Goal: Transaction & Acquisition: Subscribe to service/newsletter

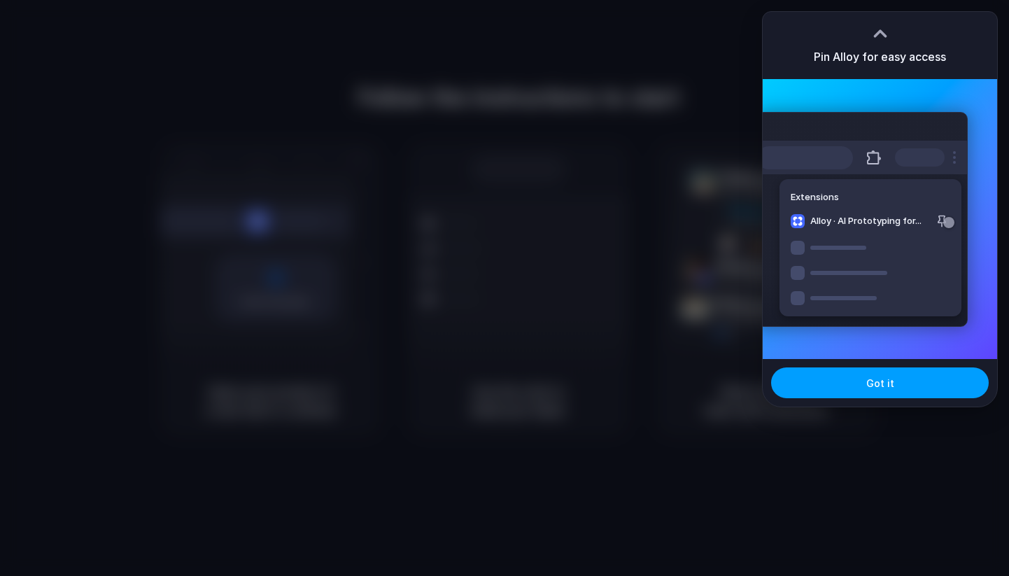
click at [873, 376] on span "Got it" at bounding box center [880, 383] width 28 height 15
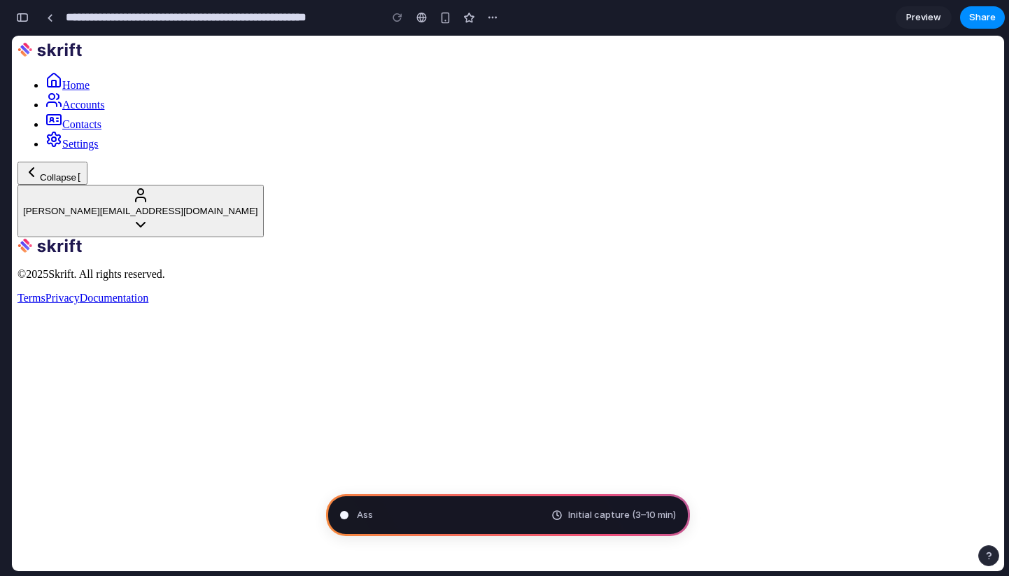
type input "**********"
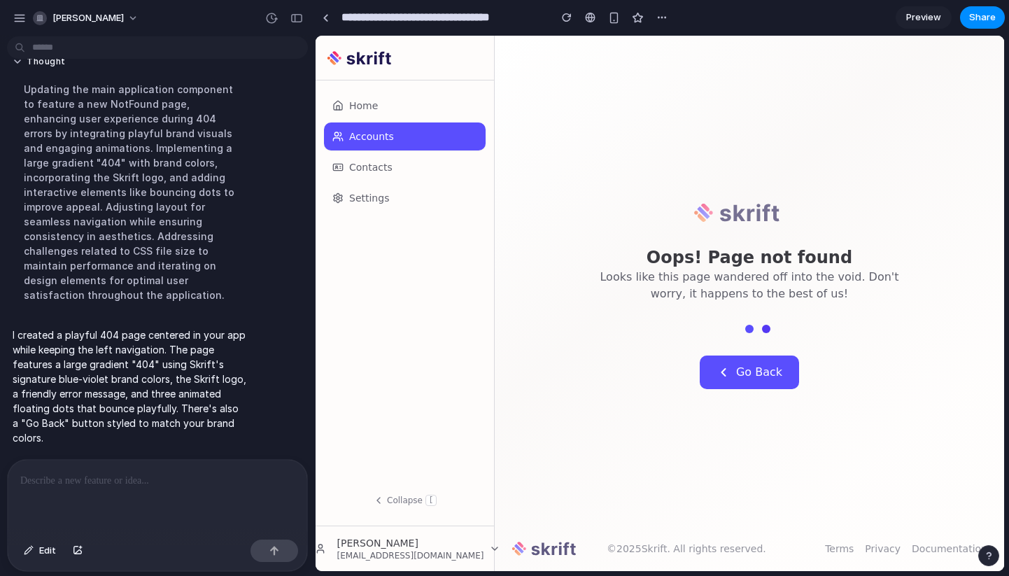
click at [170, 486] on div at bounding box center [158, 497] width 300 height 74
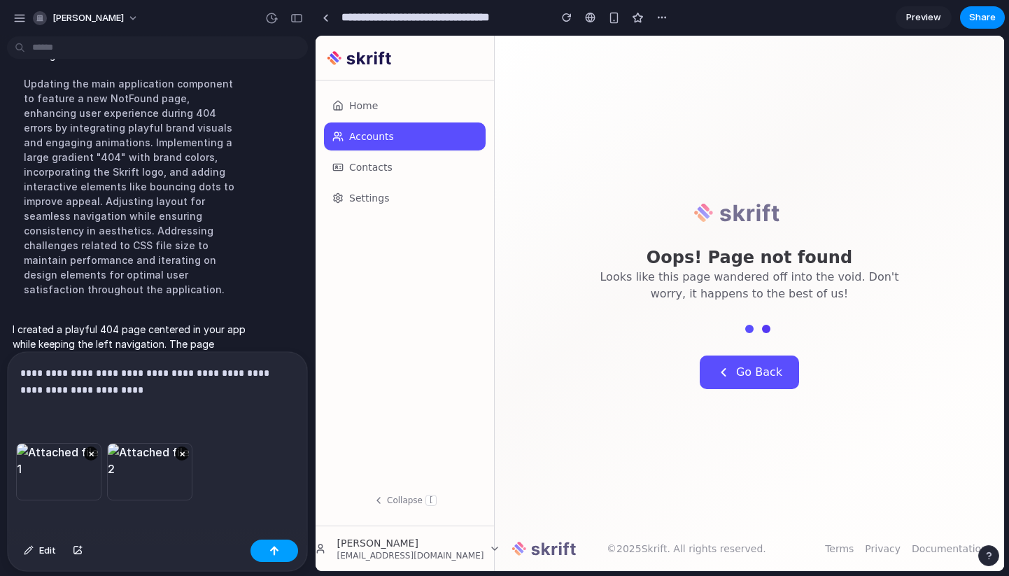
click at [266, 557] on button "button" at bounding box center [275, 551] width 48 height 22
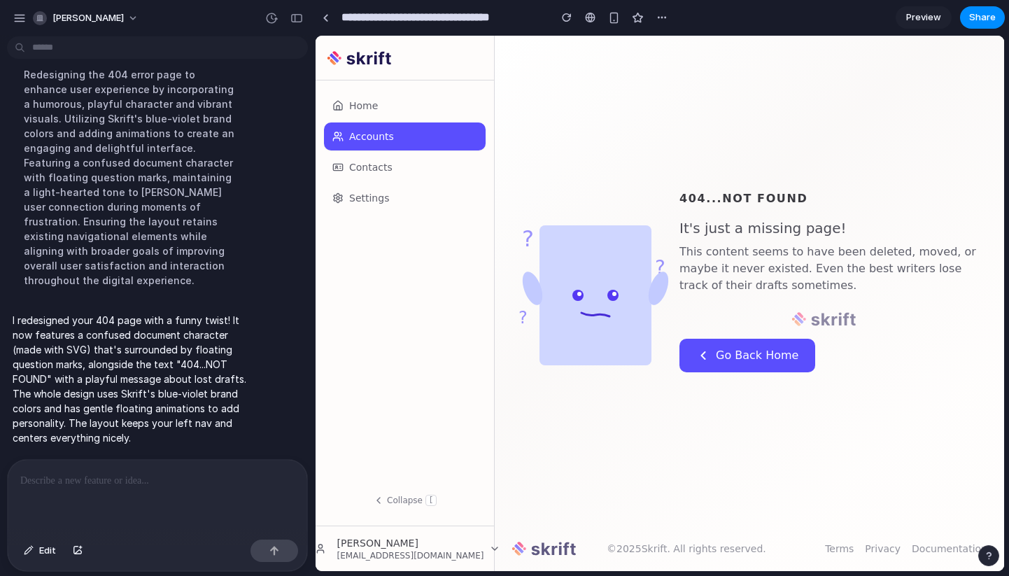
scroll to position [738, 0]
click at [94, 487] on div at bounding box center [158, 497] width 300 height 74
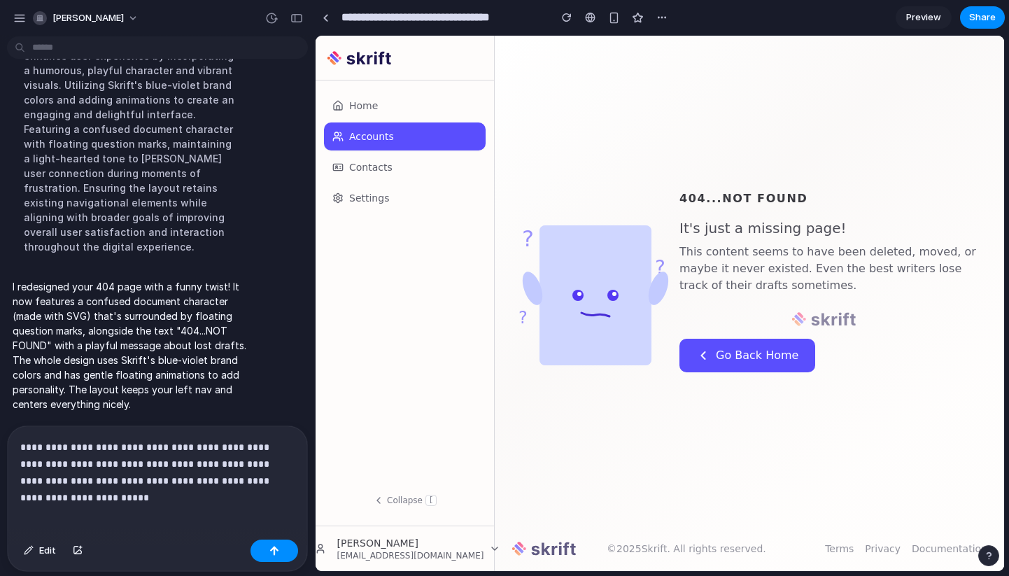
click at [173, 476] on p "**********" at bounding box center [154, 464] width 269 height 50
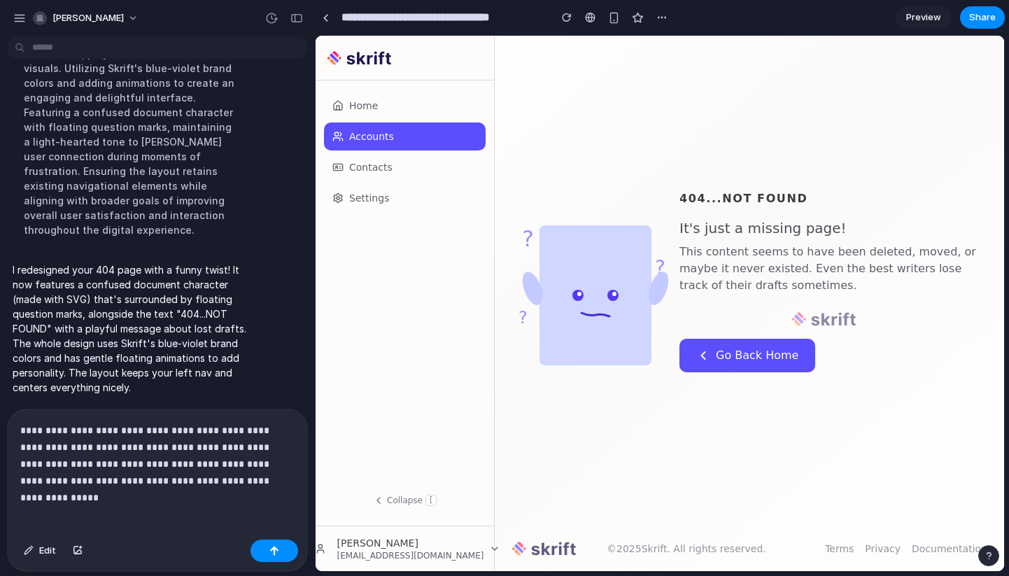
click at [259, 460] on p "**********" at bounding box center [154, 455] width 269 height 67
click at [263, 549] on button "button" at bounding box center [275, 551] width 48 height 22
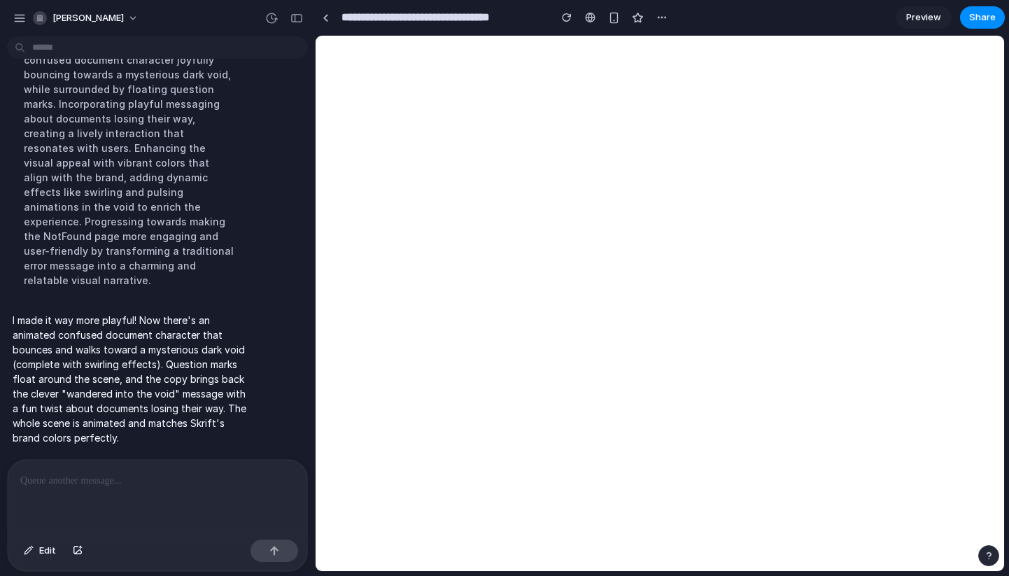
scroll to position [0, 0]
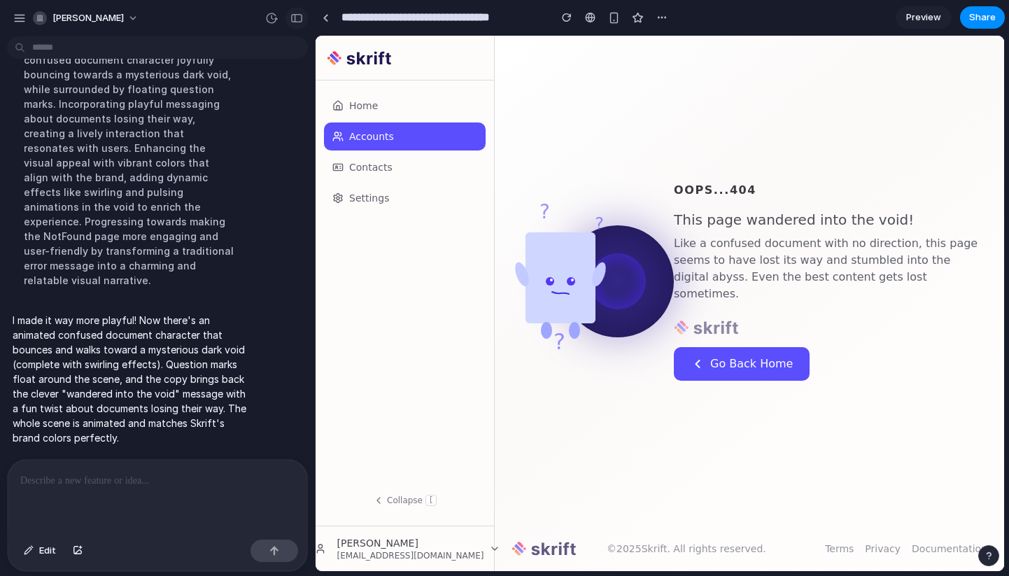
click at [290, 16] on div "button" at bounding box center [296, 18] width 13 height 10
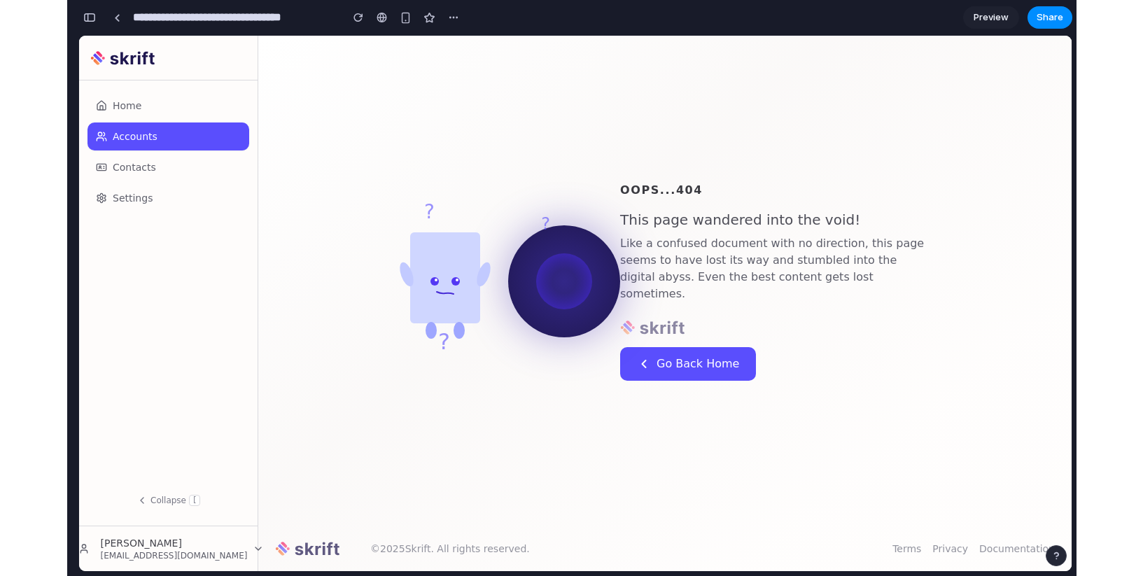
scroll to position [1446, 0]
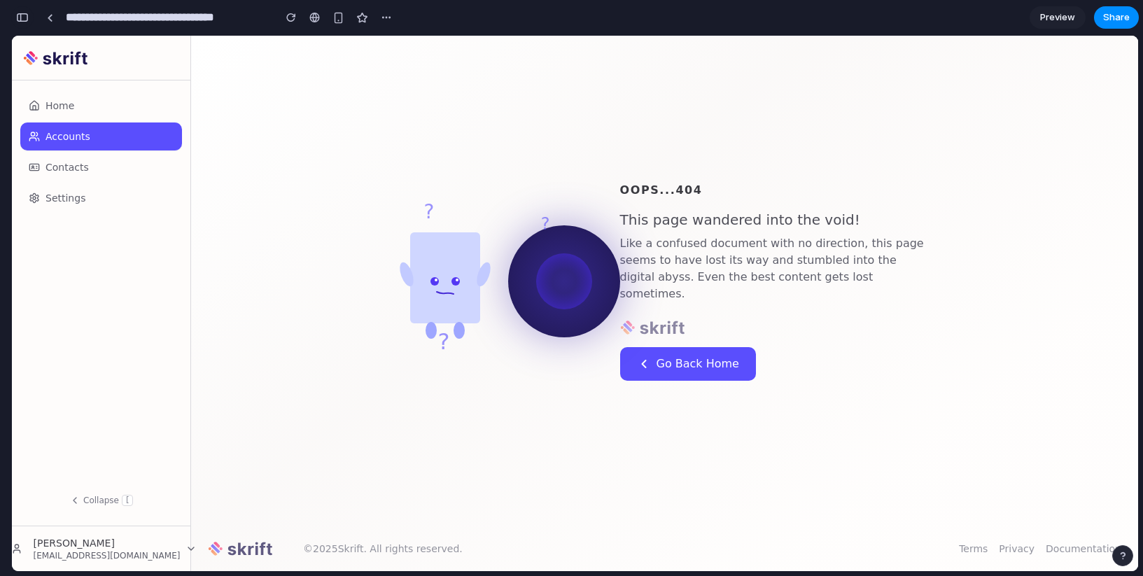
click at [21, 17] on div "button" at bounding box center [22, 18] width 13 height 10
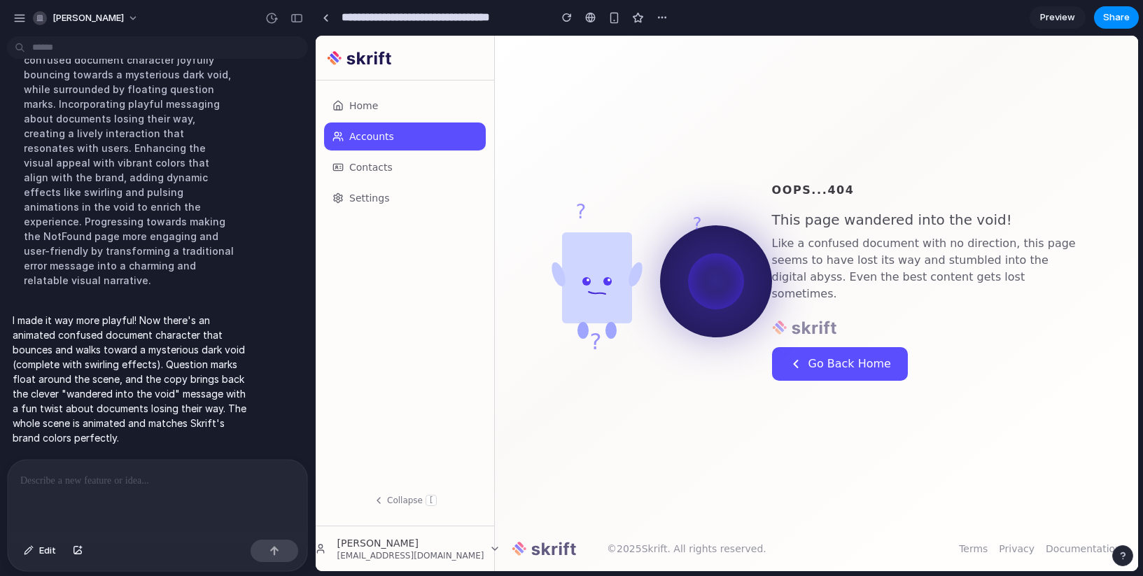
scroll to position [1042, 0]
click at [234, 472] on p at bounding box center [154, 480] width 269 height 17
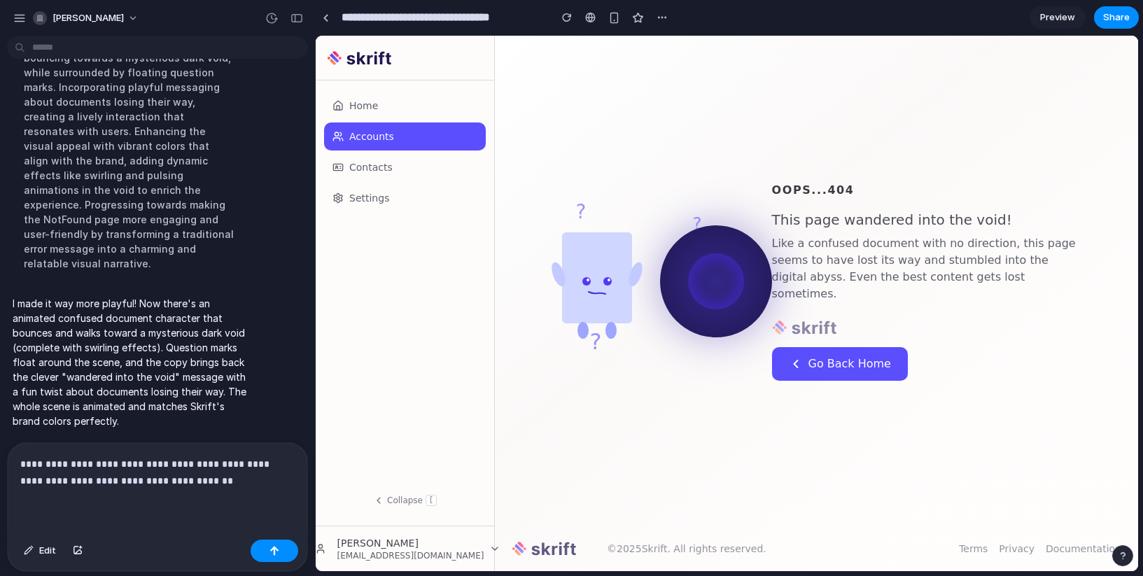
scroll to position [1156, 0]
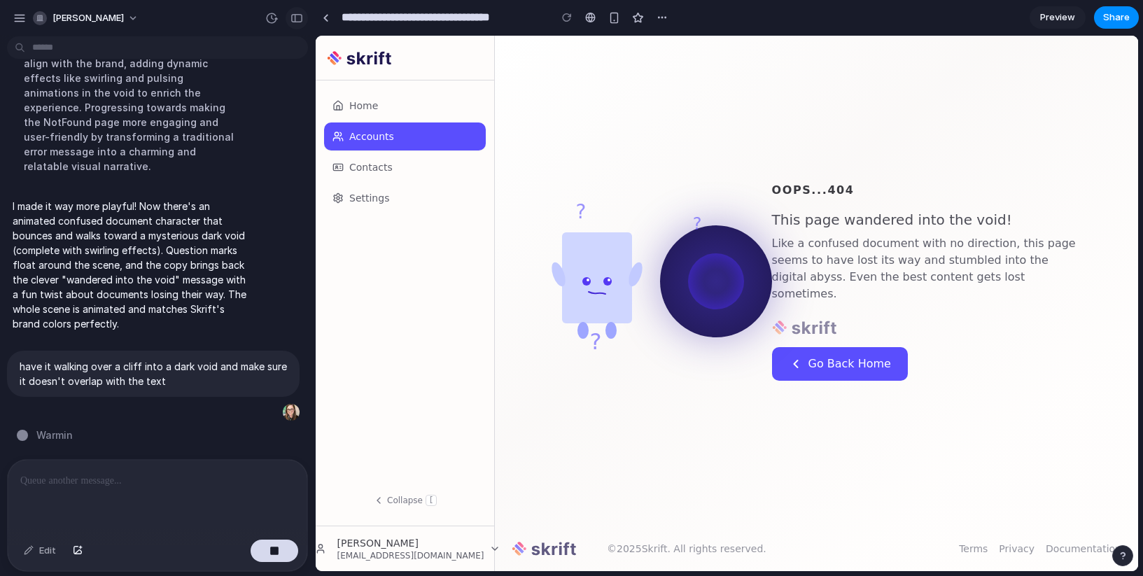
click at [299, 19] on div "button" at bounding box center [296, 18] width 13 height 10
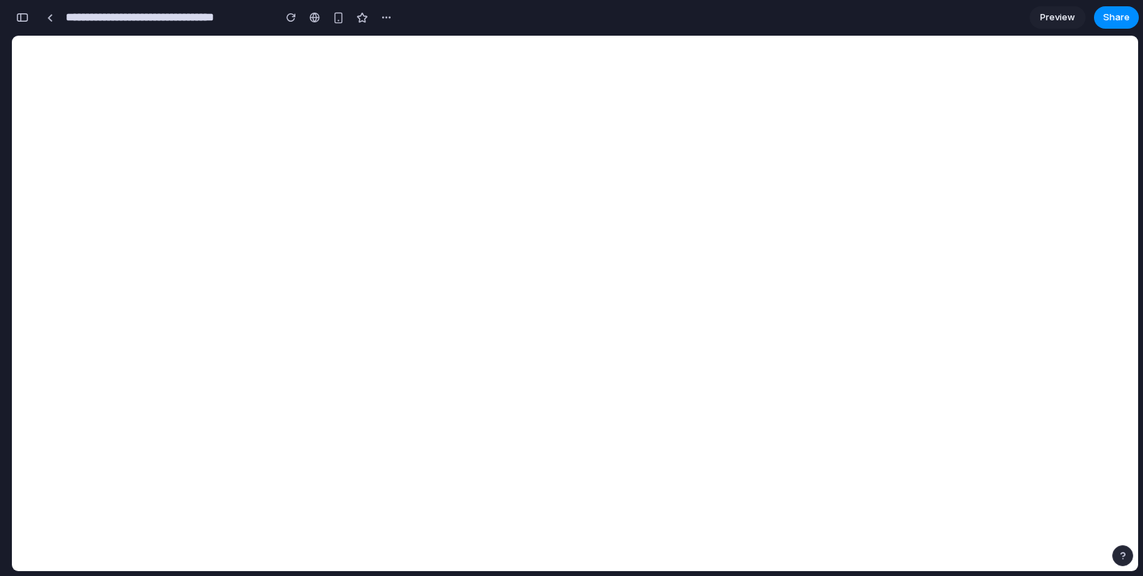
scroll to position [0, 0]
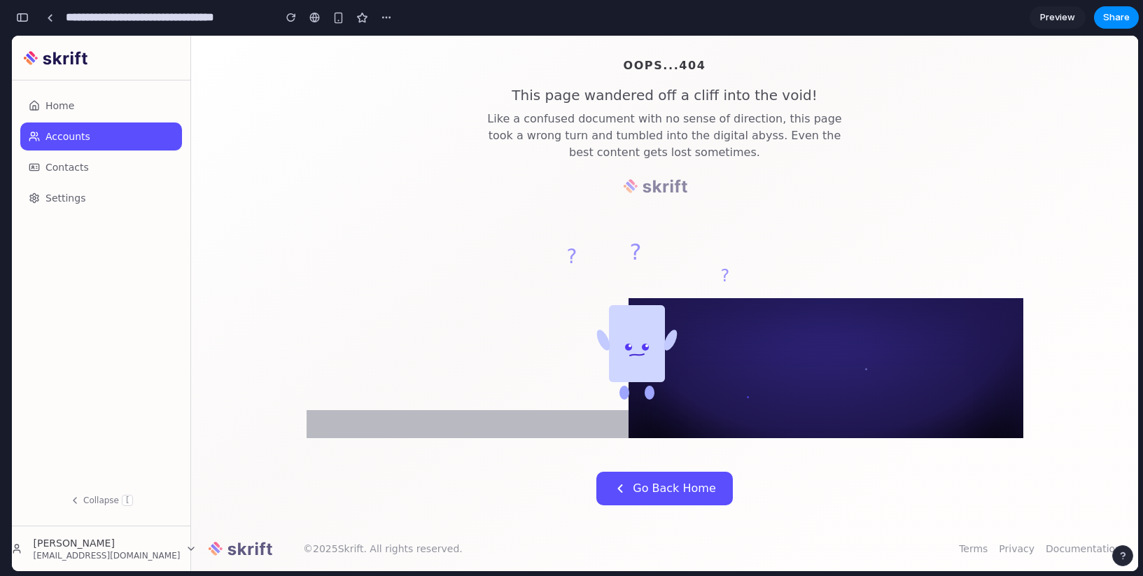
click at [35, 19] on div "**********" at bounding box center [204, 17] width 386 height 31
click at [23, 19] on div "button" at bounding box center [22, 18] width 13 height 10
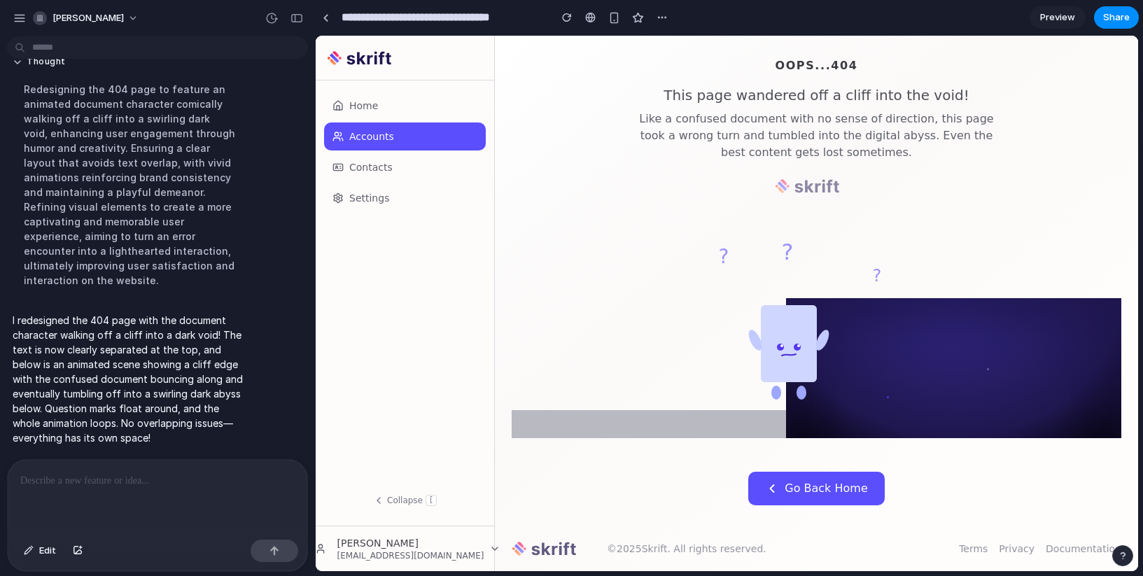
click at [150, 484] on div at bounding box center [158, 497] width 300 height 74
click at [281, 554] on button "button" at bounding box center [275, 551] width 48 height 22
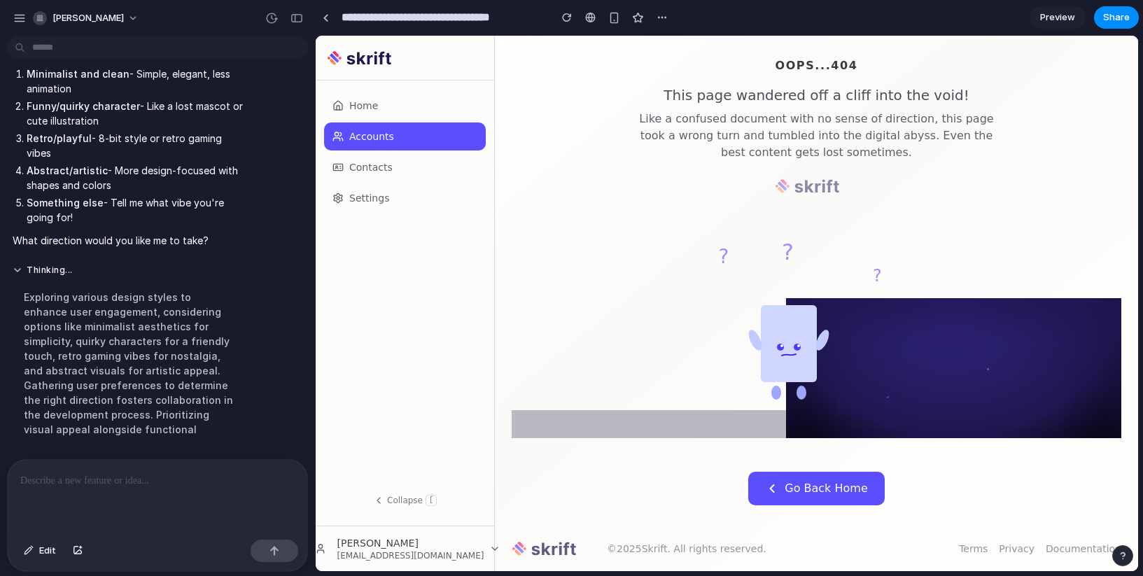
scroll to position [0, 0]
click at [169, 482] on p at bounding box center [154, 480] width 269 height 17
click at [115, 488] on div at bounding box center [158, 497] width 300 height 74
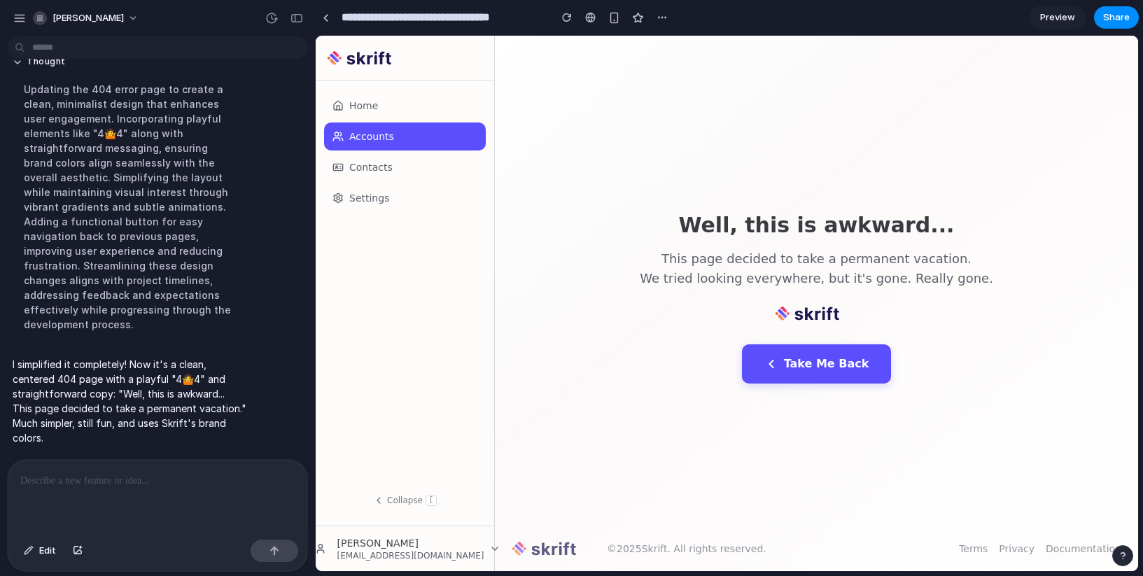
click at [132, 483] on p at bounding box center [154, 480] width 269 height 17
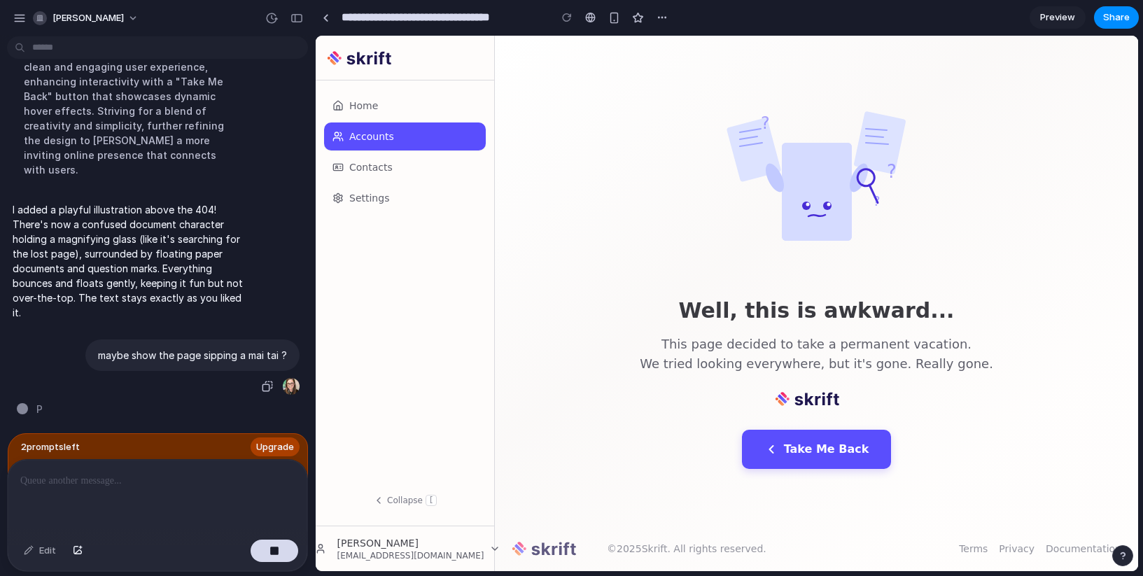
scroll to position [2220, 0]
click at [279, 442] on span "Upgrade" at bounding box center [275, 447] width 38 height 14
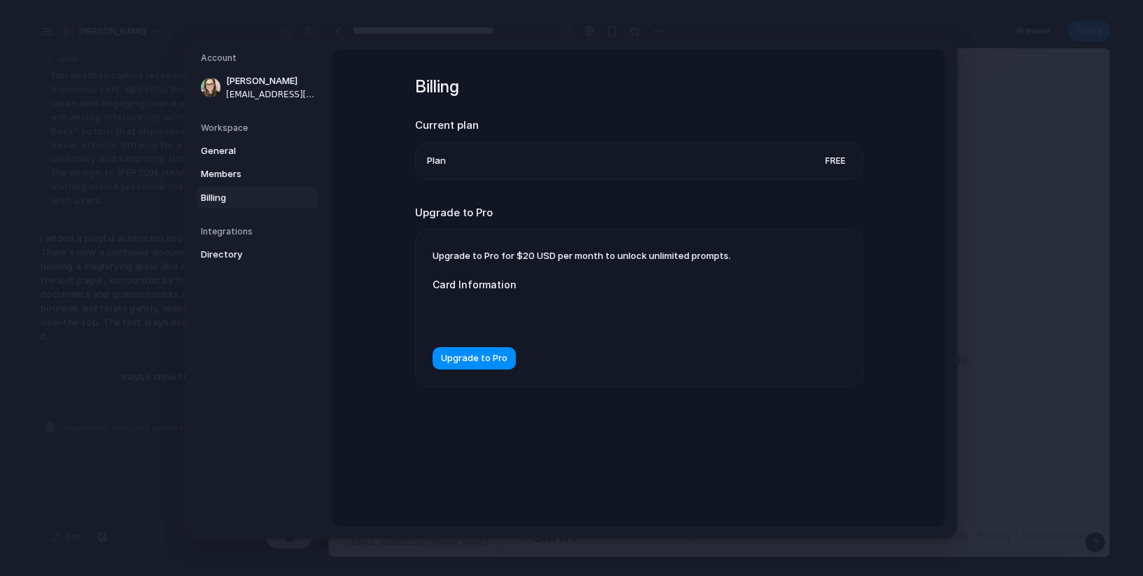
scroll to position [2194, 0]
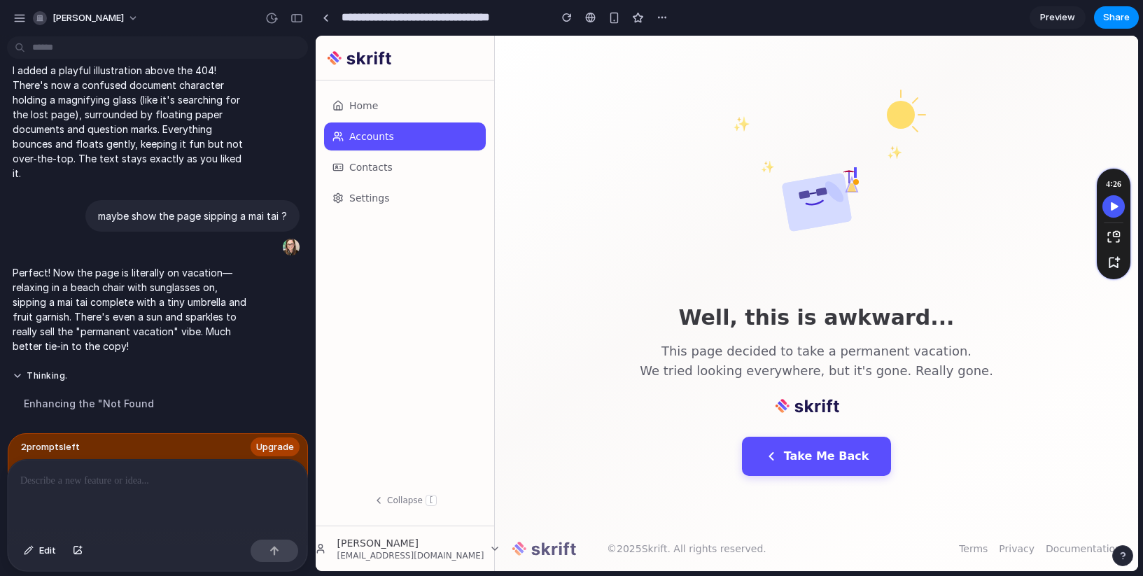
click at [150, 464] on div at bounding box center [158, 497] width 300 height 74
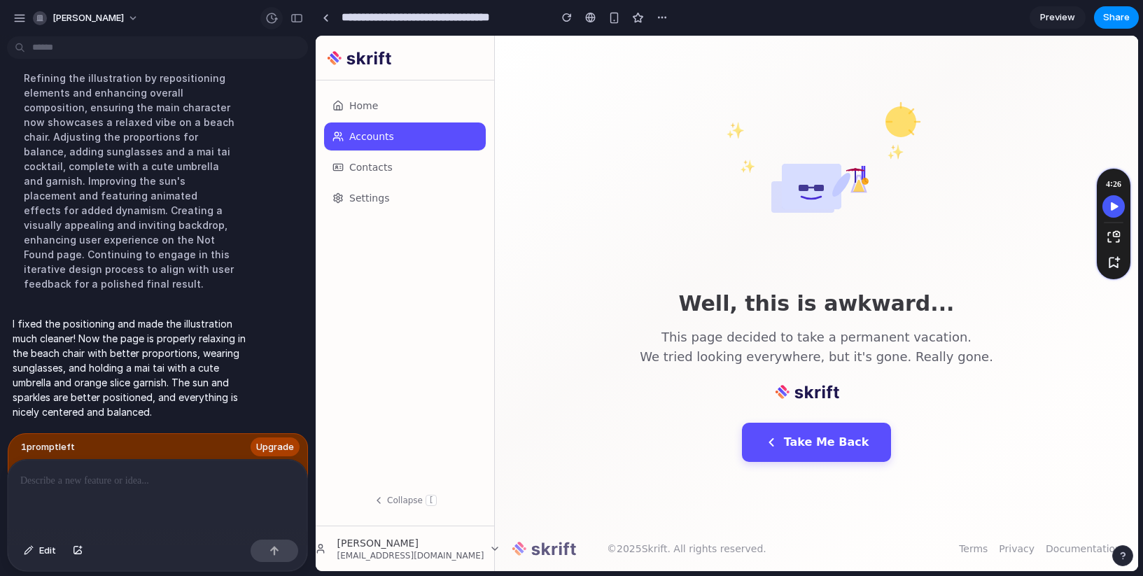
click at [274, 19] on div "button" at bounding box center [271, 18] width 13 height 13
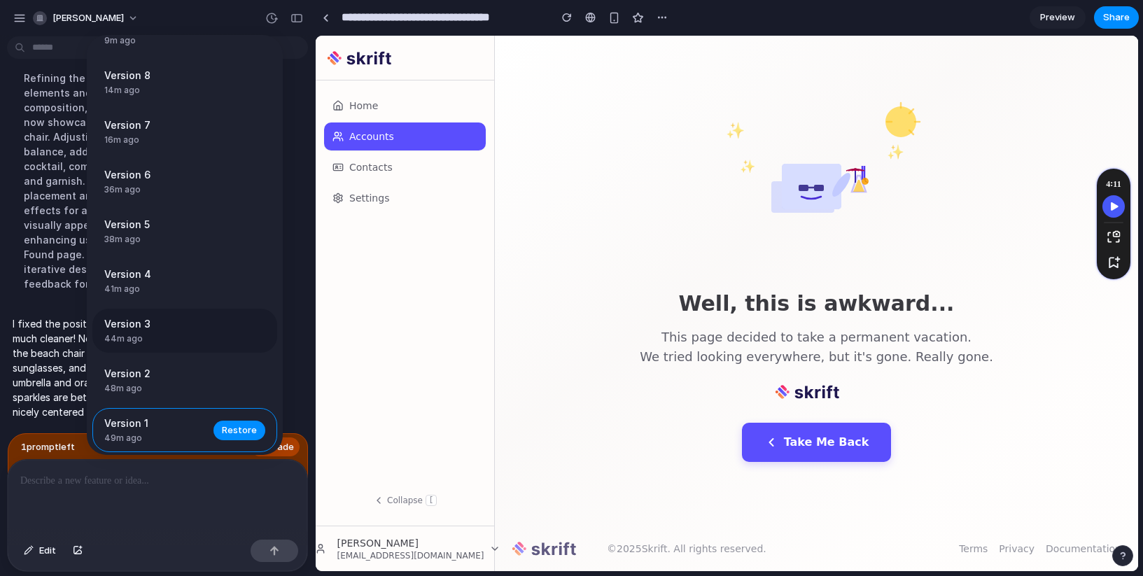
scroll to position [83, 0]
click at [241, 428] on span "Restore" at bounding box center [239, 428] width 35 height 14
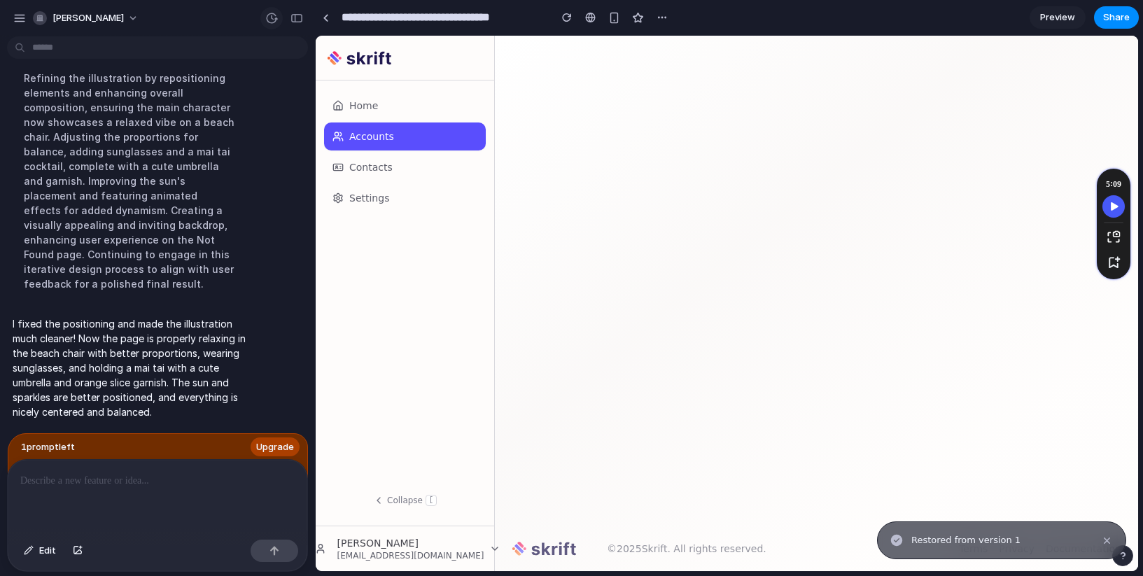
scroll to position [0, 0]
click at [273, 13] on div "button" at bounding box center [271, 18] width 13 height 13
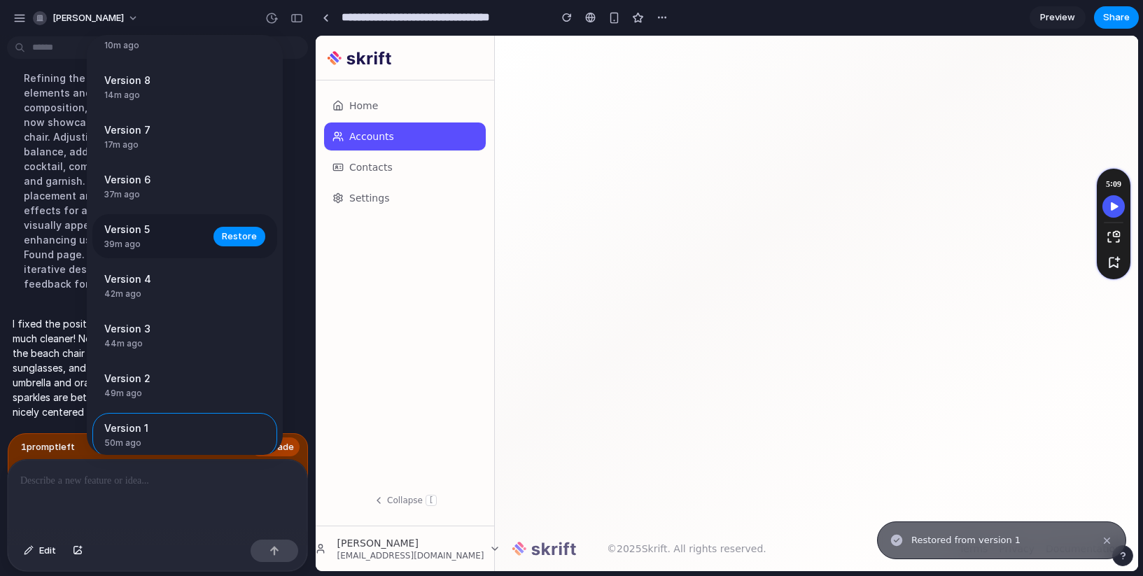
scroll to position [132, 0]
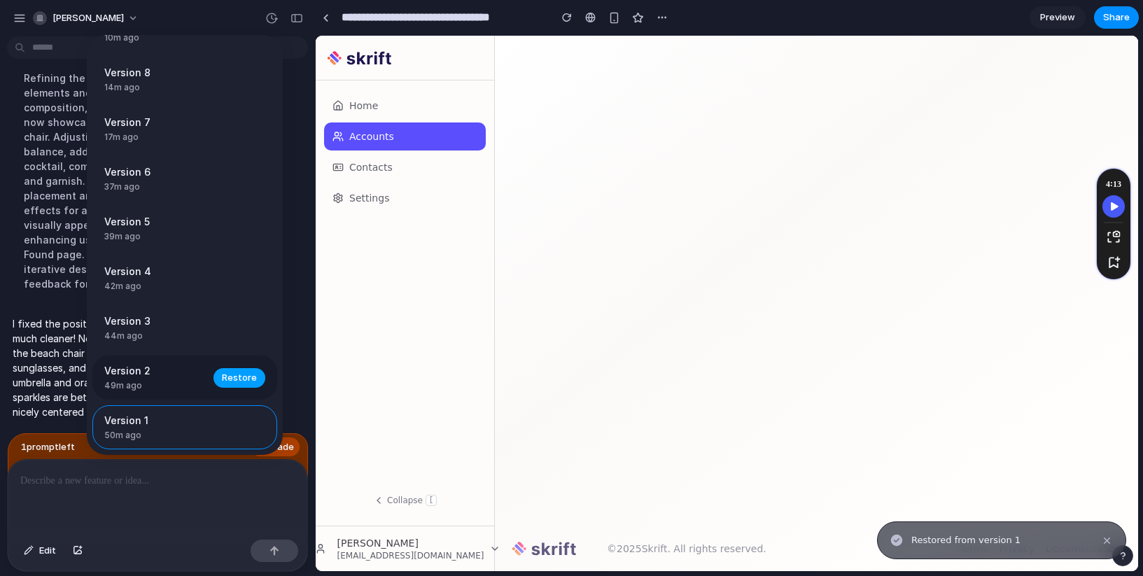
click at [248, 374] on span "Restore" at bounding box center [239, 378] width 35 height 14
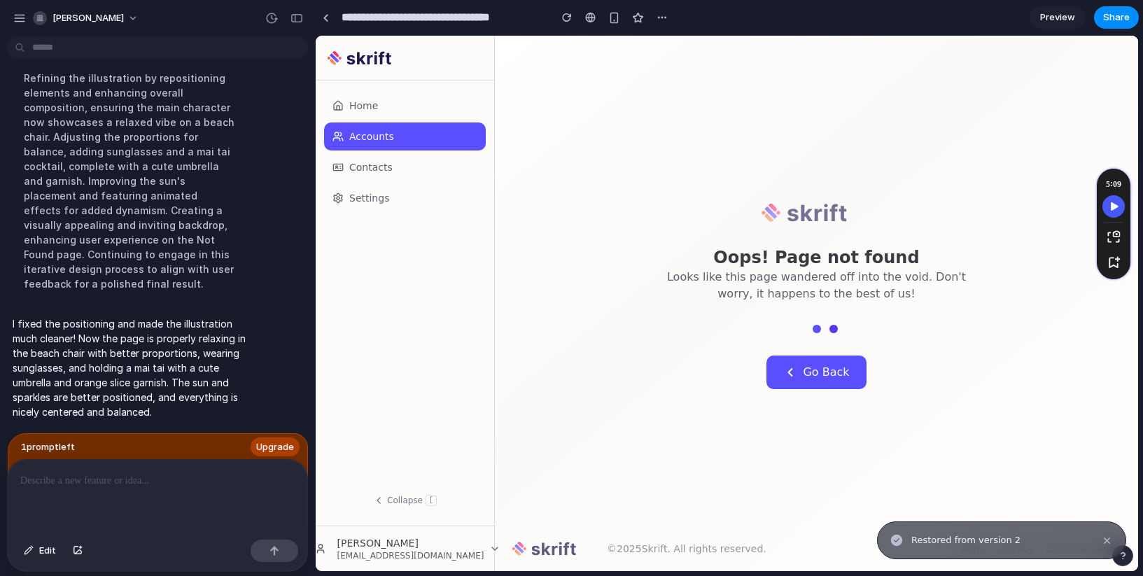
scroll to position [0, 0]
click at [276, 20] on div "button" at bounding box center [271, 18] width 13 height 13
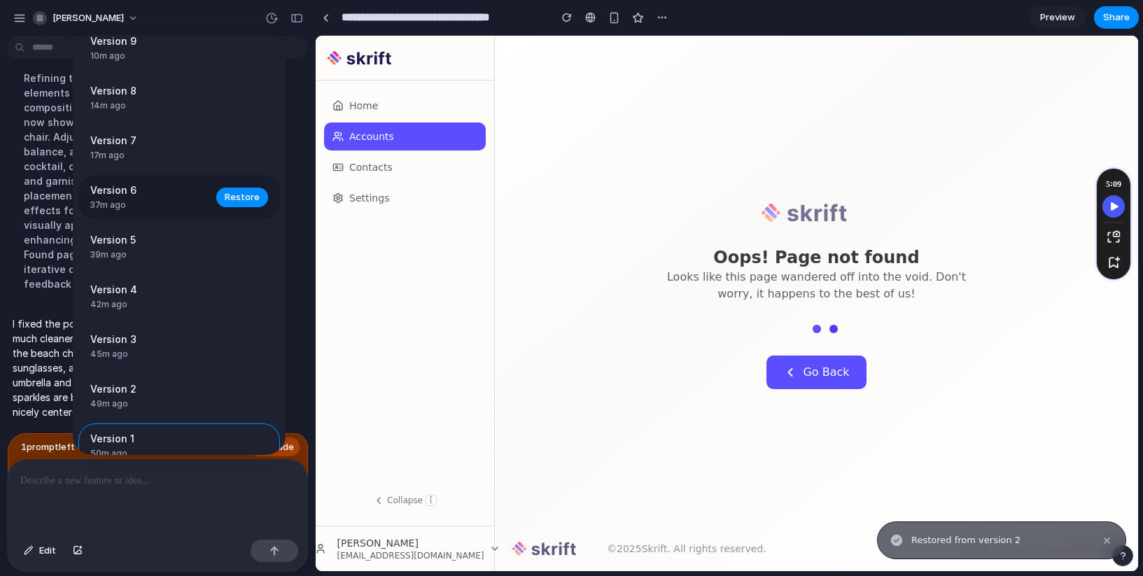
scroll to position [182, 0]
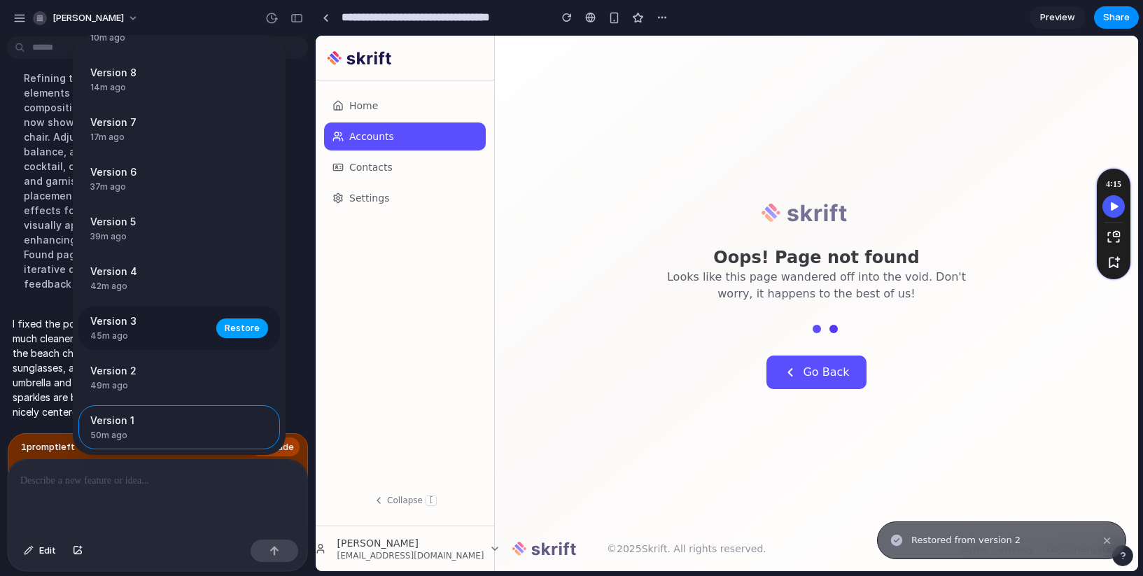
click at [232, 324] on span "Restore" at bounding box center [242, 328] width 35 height 14
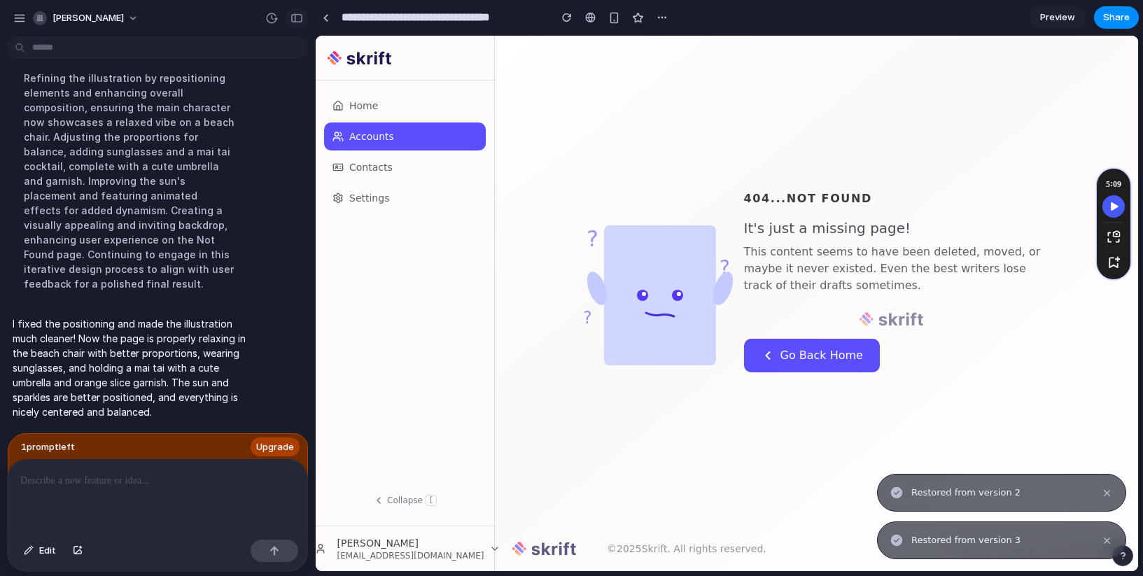
scroll to position [0, 0]
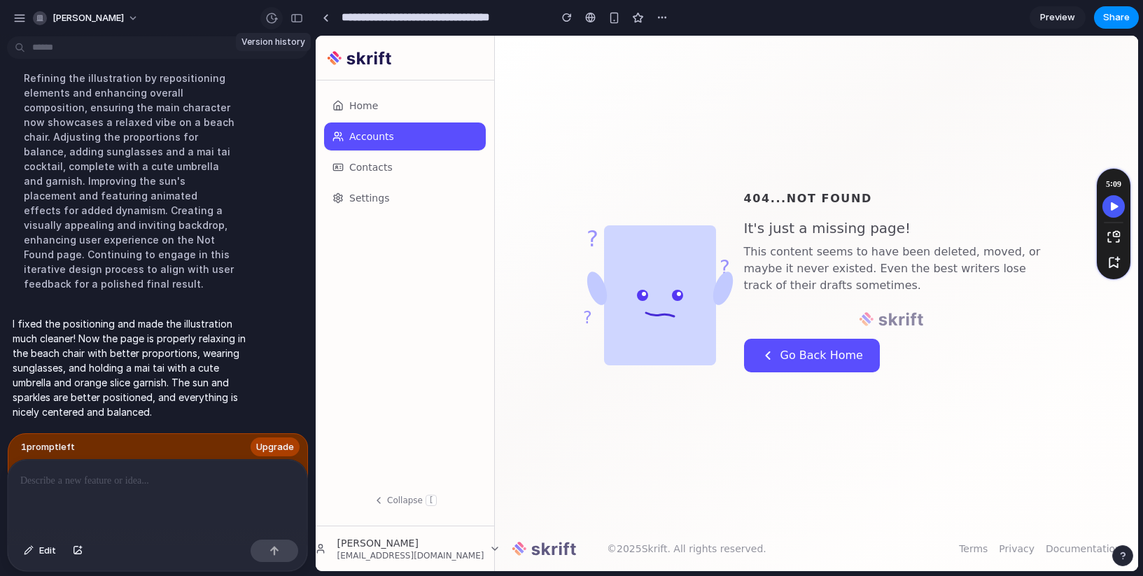
click at [270, 16] on div "button" at bounding box center [271, 18] width 13 height 13
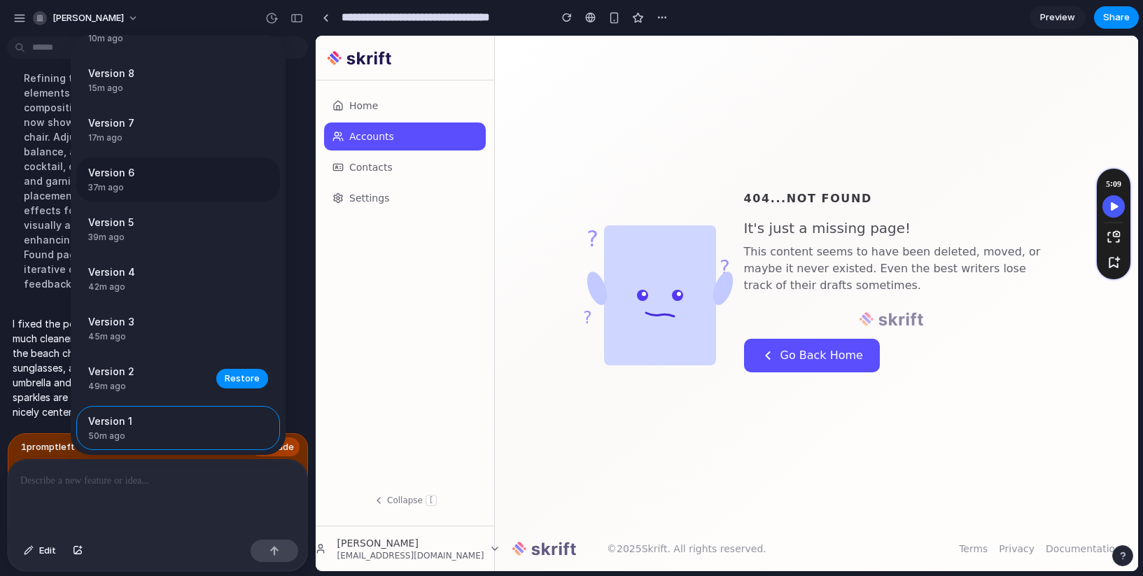
scroll to position [232, 0]
click at [229, 274] on span "Restore" at bounding box center [242, 279] width 35 height 14
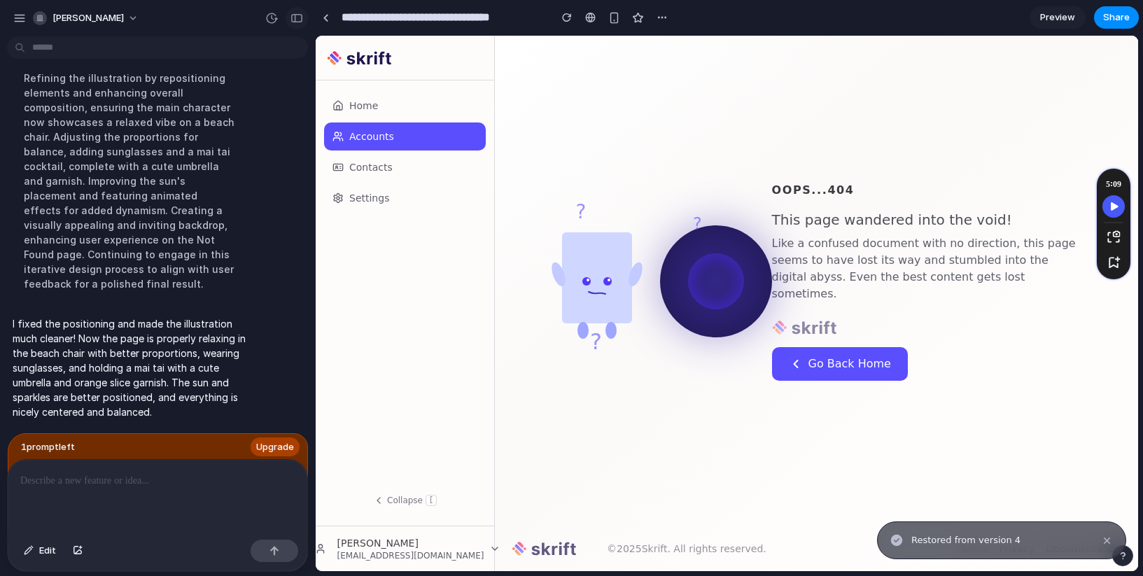
scroll to position [0, 0]
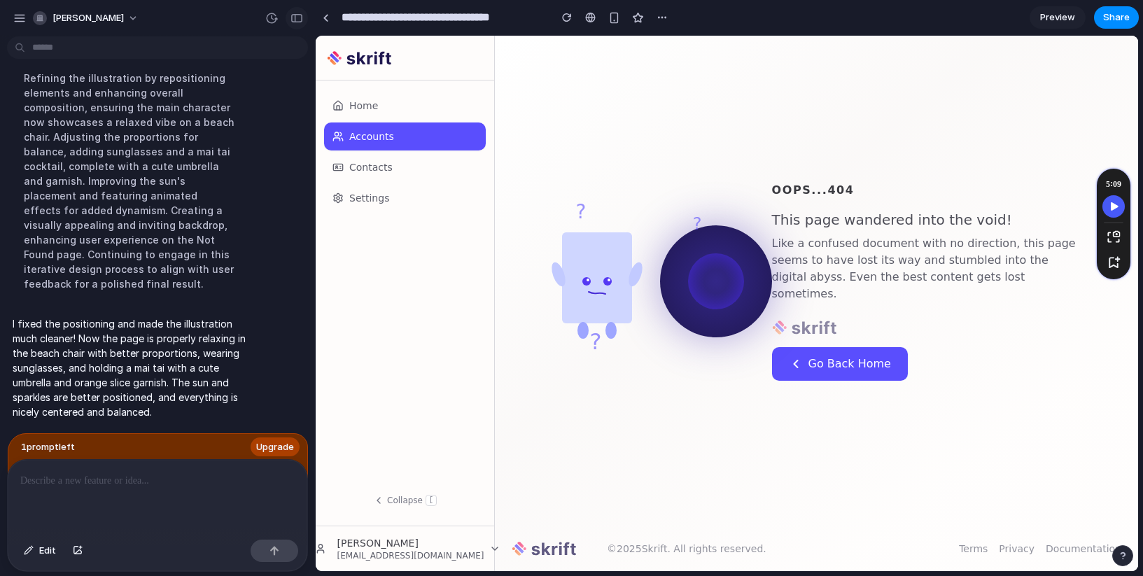
click at [296, 18] on div "button" at bounding box center [296, 18] width 13 height 10
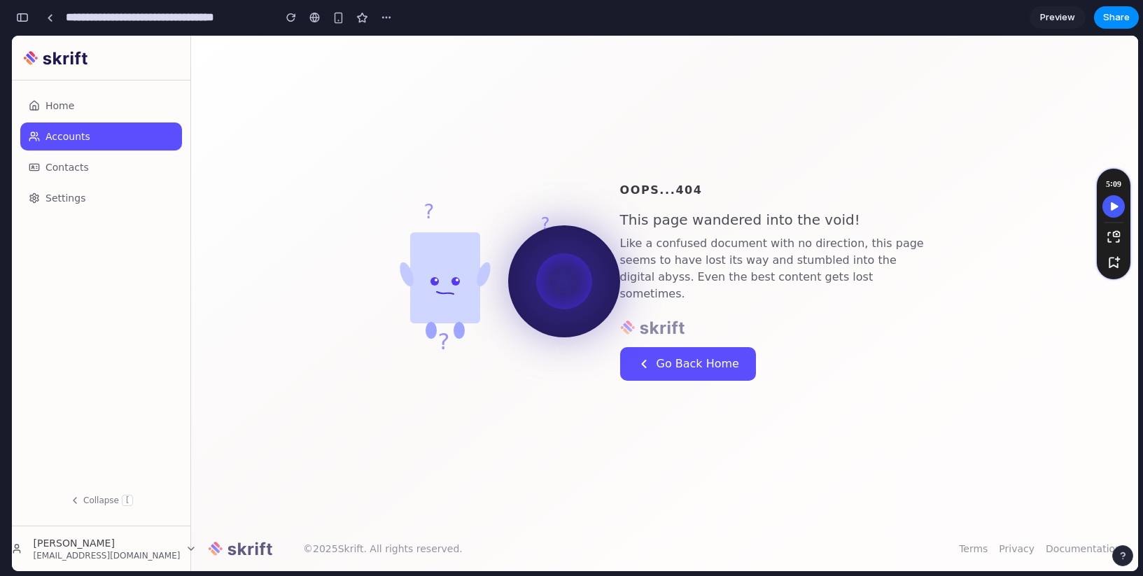
click at [24, 20] on div "button" at bounding box center [22, 18] width 13 height 10
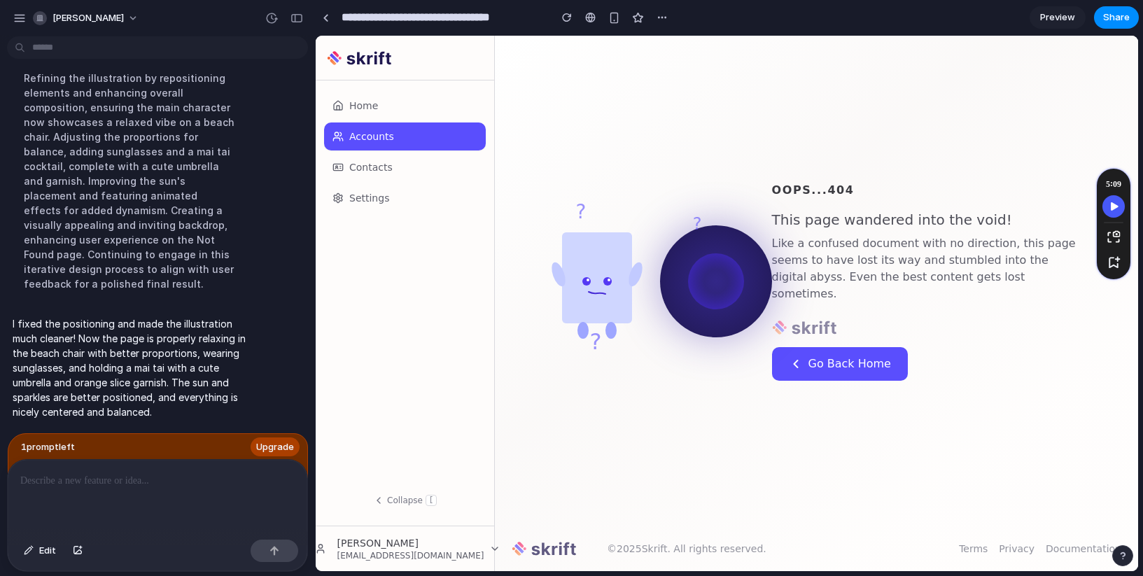
scroll to position [2538, 0]
click at [275, 19] on div "button" at bounding box center [271, 18] width 13 height 13
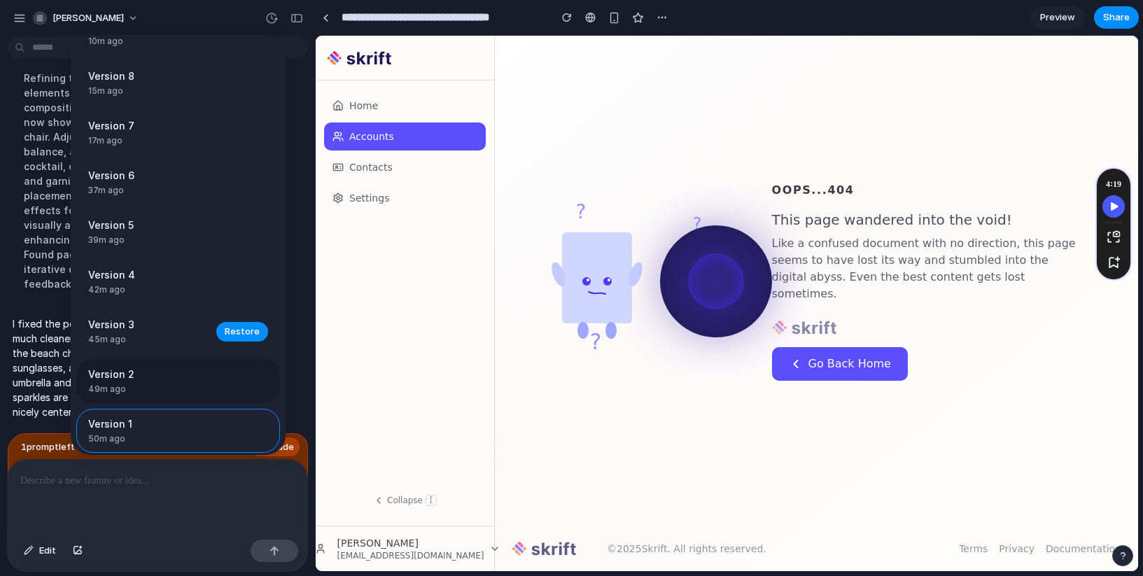
scroll to position [281, 0]
click at [226, 277] on span "Restore" at bounding box center [242, 279] width 35 height 14
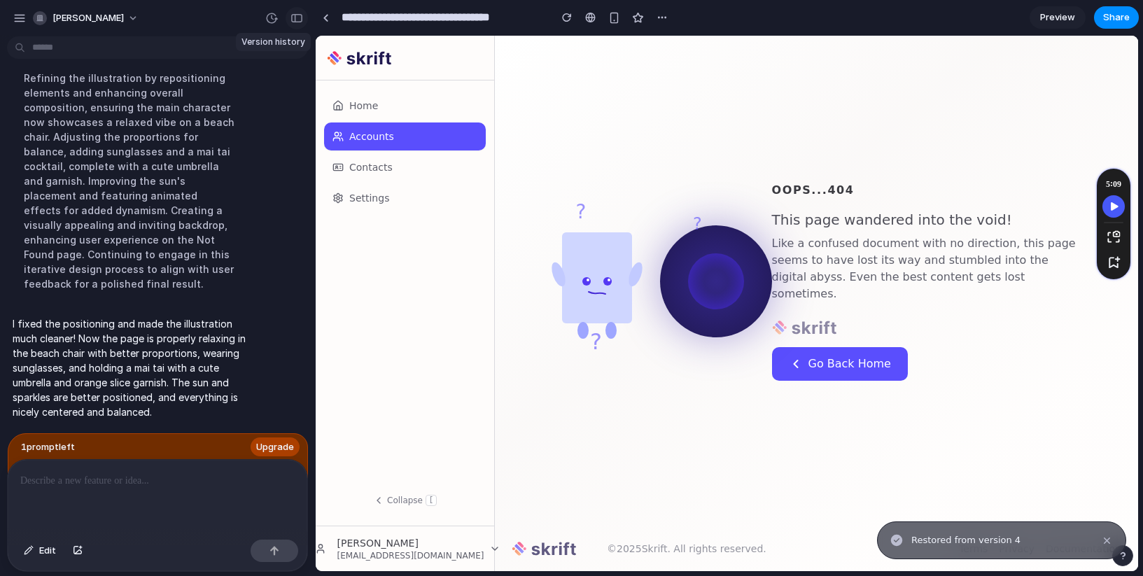
scroll to position [0, 0]
click at [302, 15] on div "button" at bounding box center [296, 18] width 13 height 10
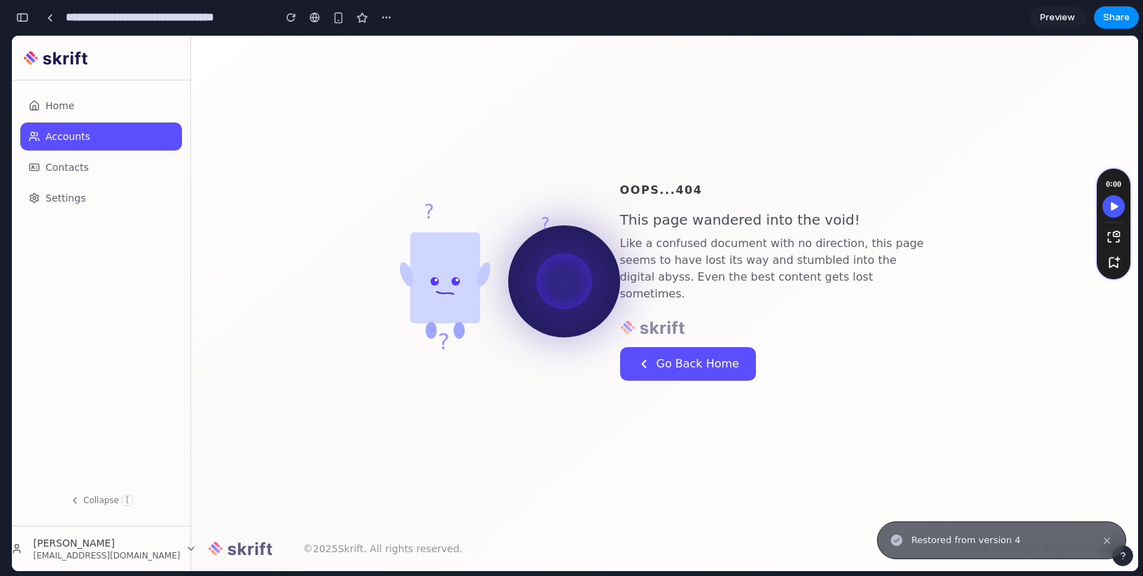
click at [30, 18] on button "button" at bounding box center [22, 17] width 22 height 22
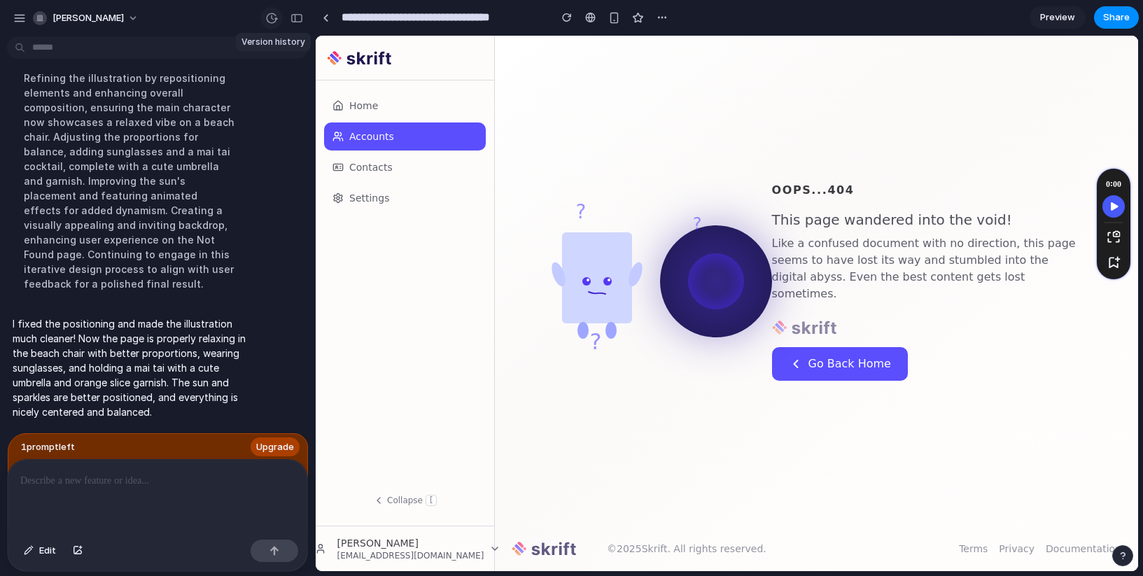
click at [267, 18] on div "button" at bounding box center [271, 18] width 13 height 13
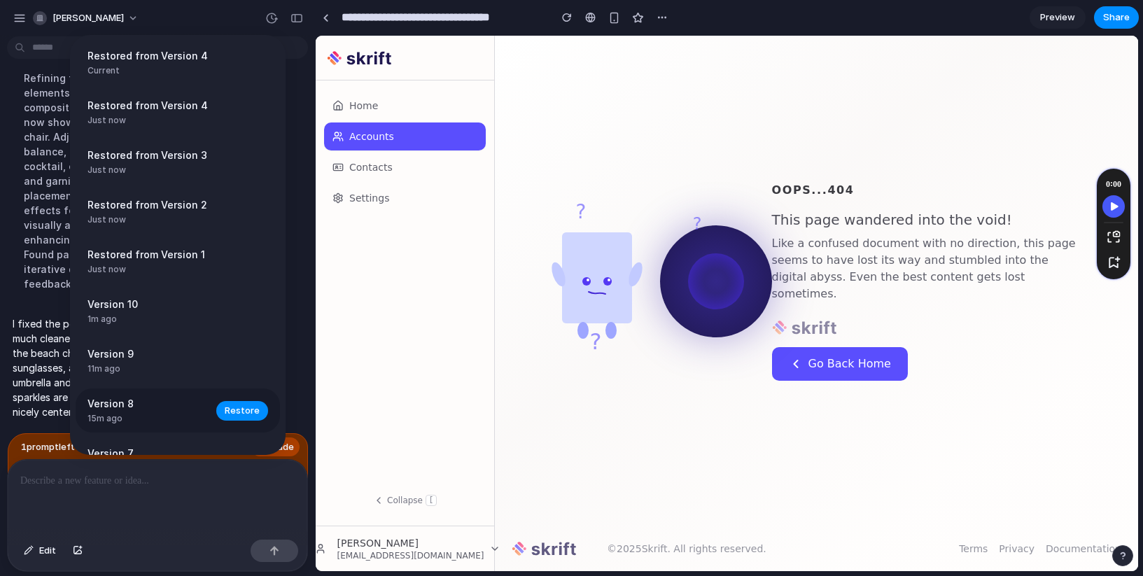
scroll to position [331, 0]
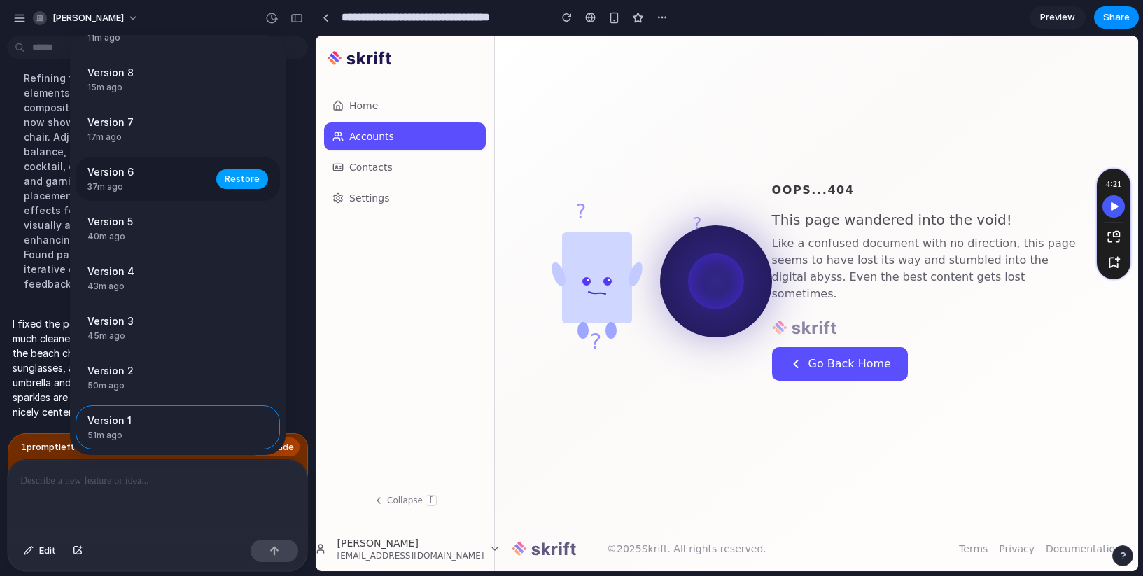
click at [232, 177] on span "Restore" at bounding box center [242, 179] width 35 height 14
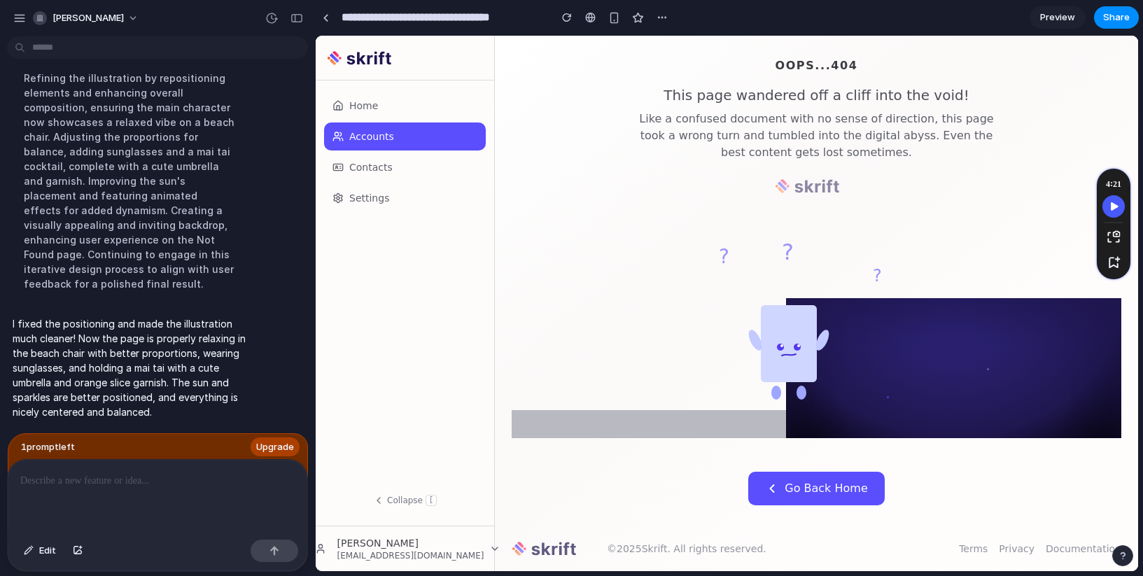
scroll to position [0, 0]
click at [272, 21] on div "button" at bounding box center [271, 18] width 13 height 13
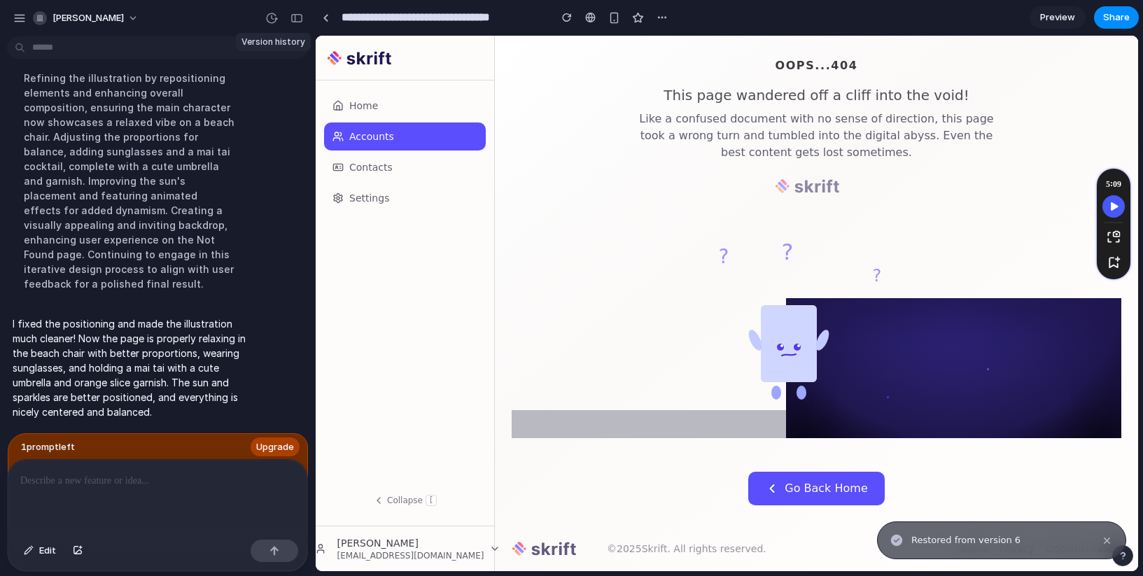
click at [272, 22] on div "button" at bounding box center [271, 18] width 13 height 13
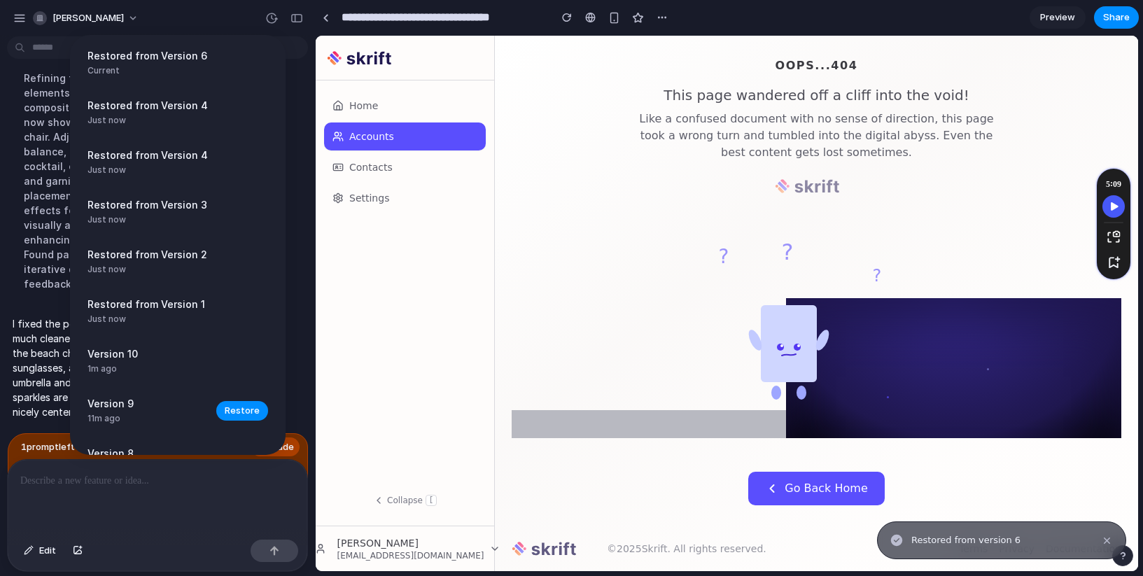
scroll to position [381, 0]
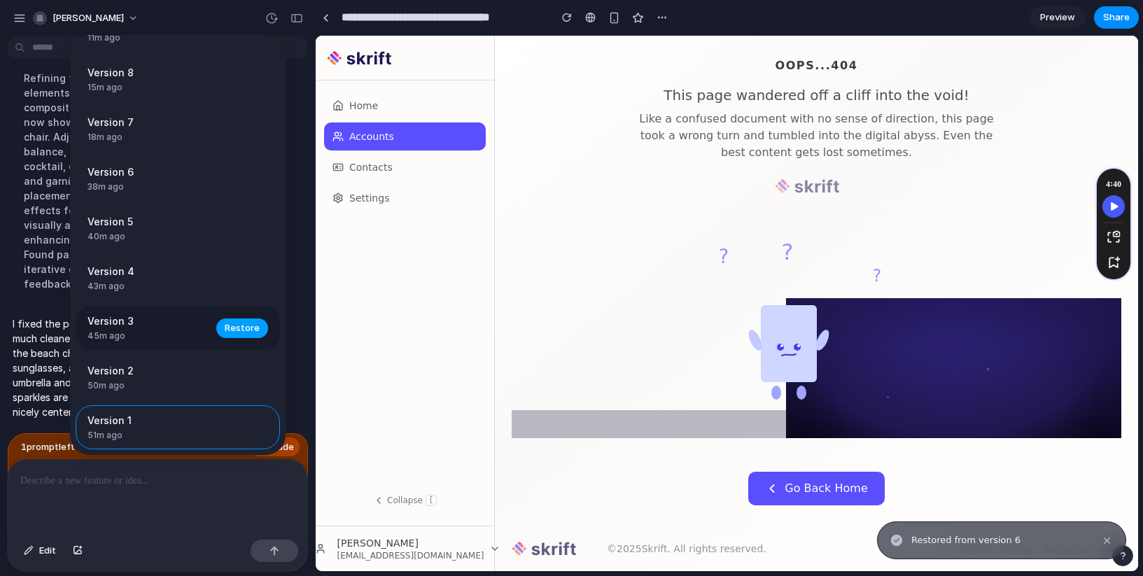
click at [246, 330] on span "Restore" at bounding box center [242, 328] width 35 height 14
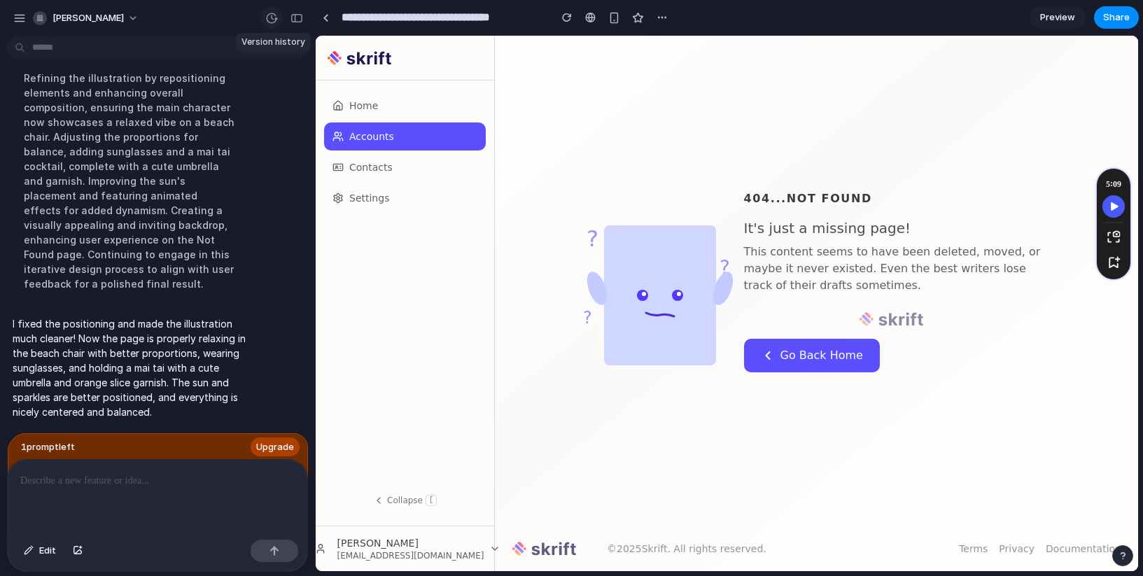
scroll to position [0, 0]
click at [35, 554] on button "Edit" at bounding box center [40, 551] width 46 height 22
click at [866, 362] on div at bounding box center [727, 303] width 822 height 535
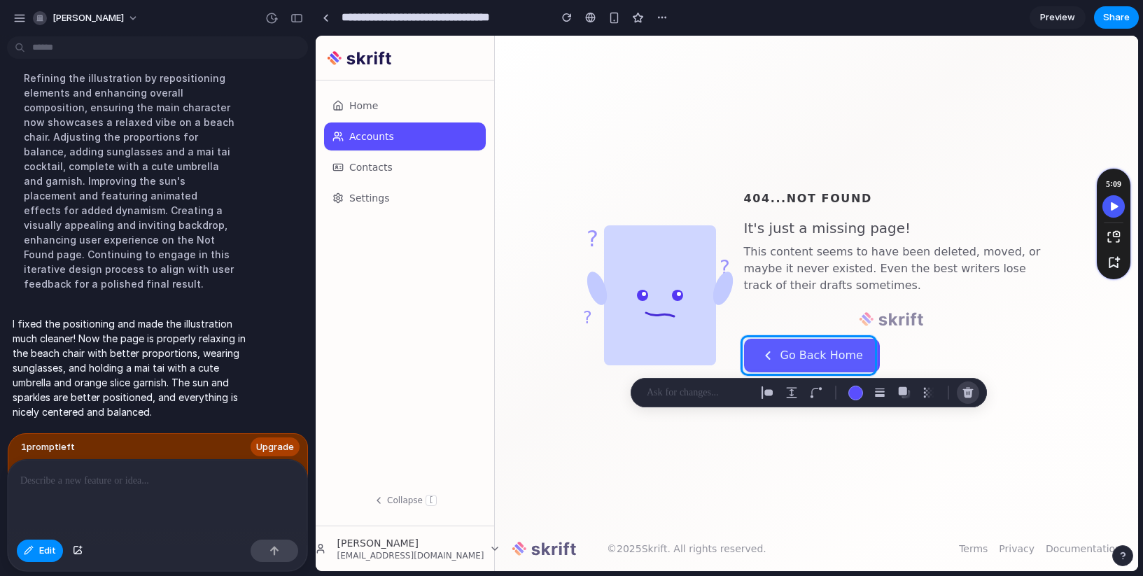
click at [966, 390] on div "button" at bounding box center [968, 392] width 13 height 13
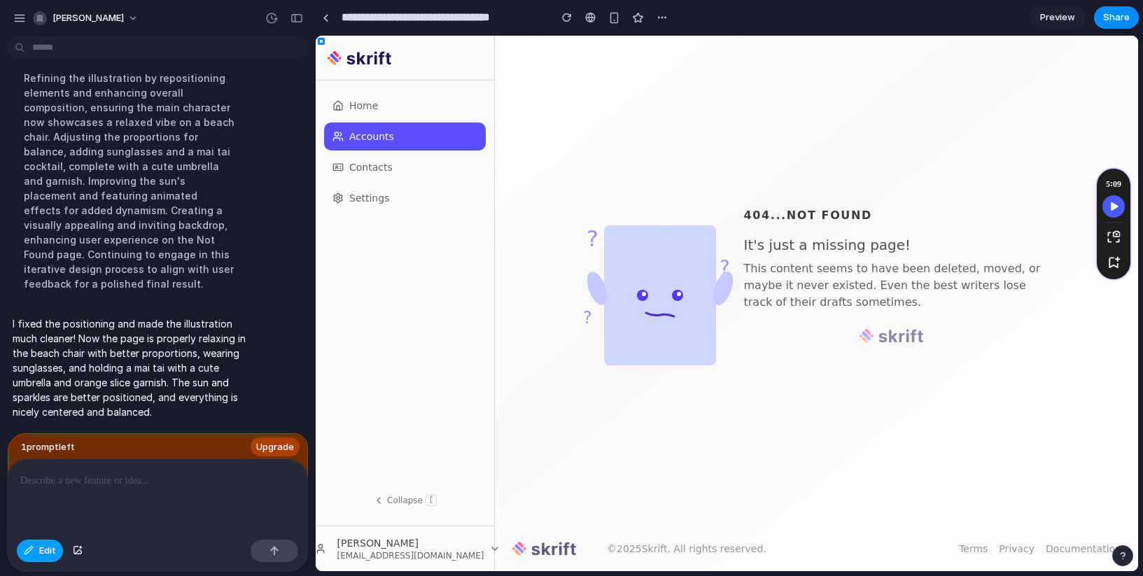
click at [38, 556] on button "Edit" at bounding box center [40, 551] width 46 height 22
click at [212, 484] on div at bounding box center [158, 497] width 300 height 74
click at [325, 14] on div at bounding box center [326, 18] width 6 height 8
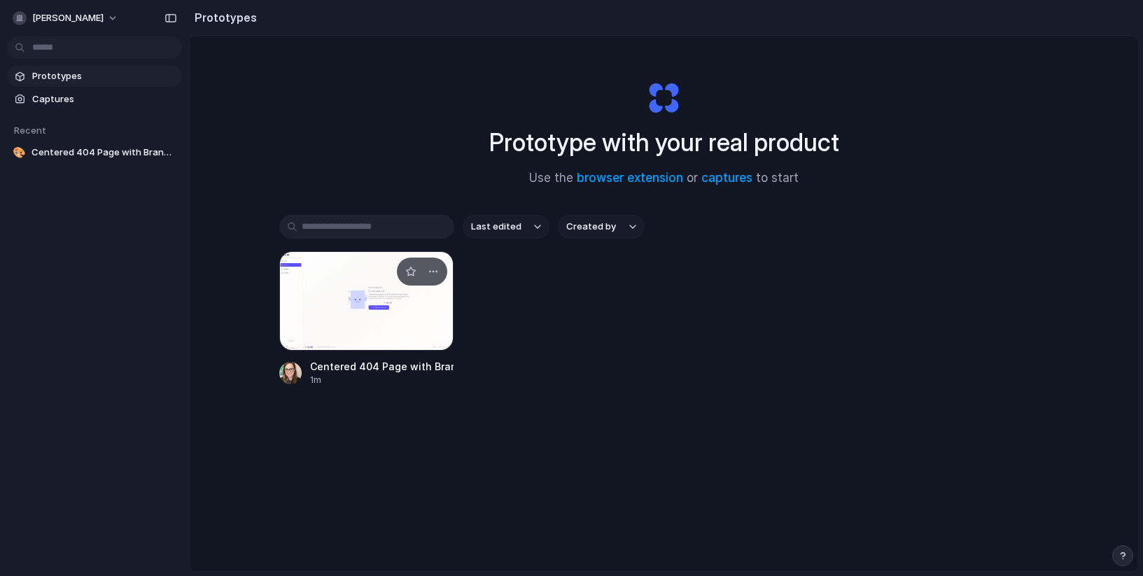
click at [294, 300] on div at bounding box center [366, 300] width 175 height 99
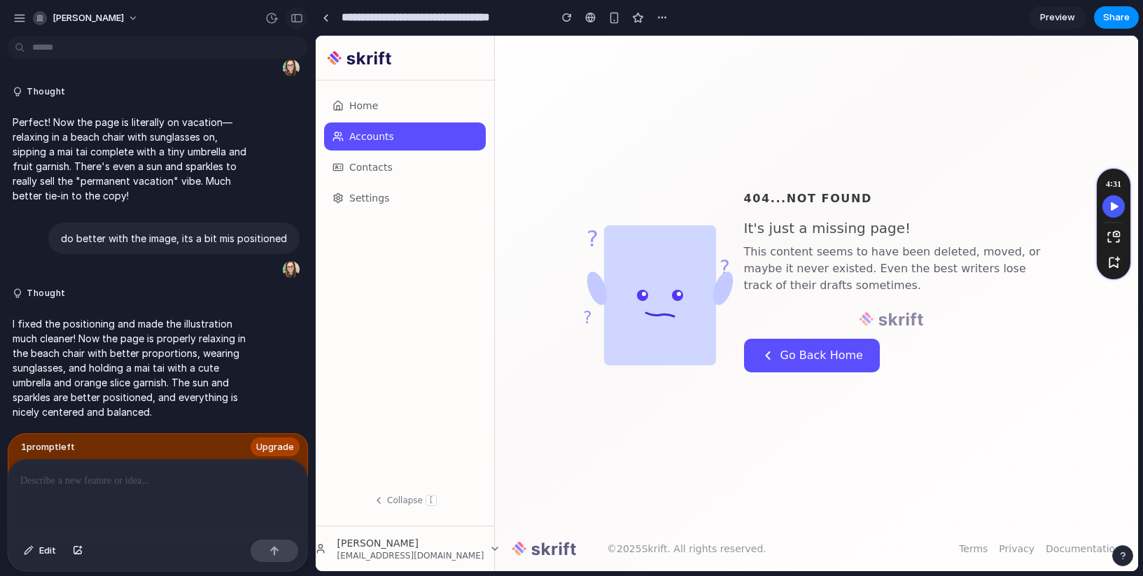
click at [287, 22] on button "button" at bounding box center [297, 18] width 22 height 22
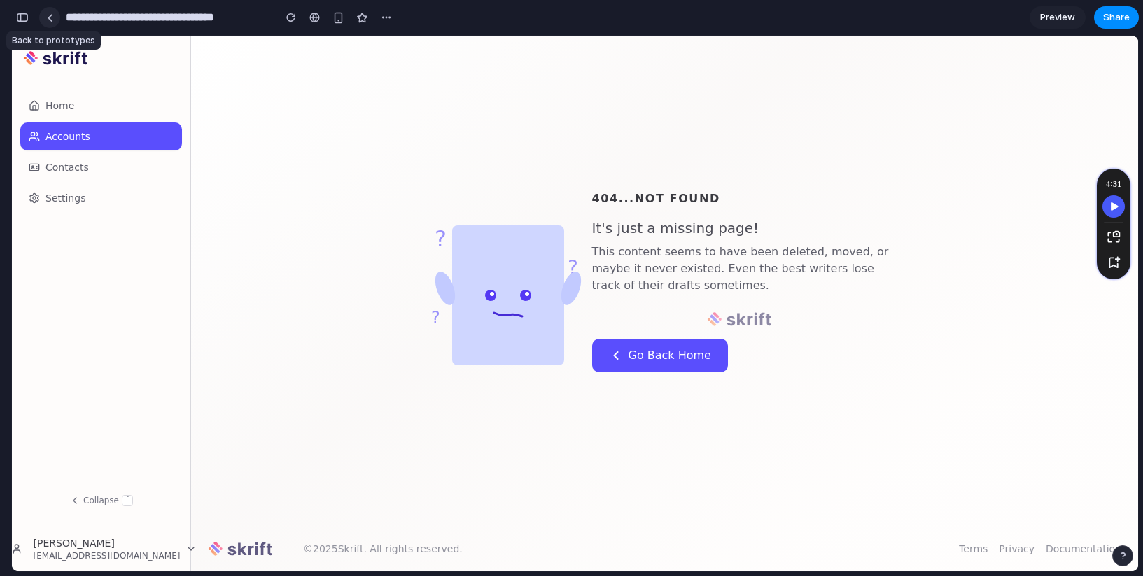
click at [52, 17] on div at bounding box center [50, 18] width 6 height 8
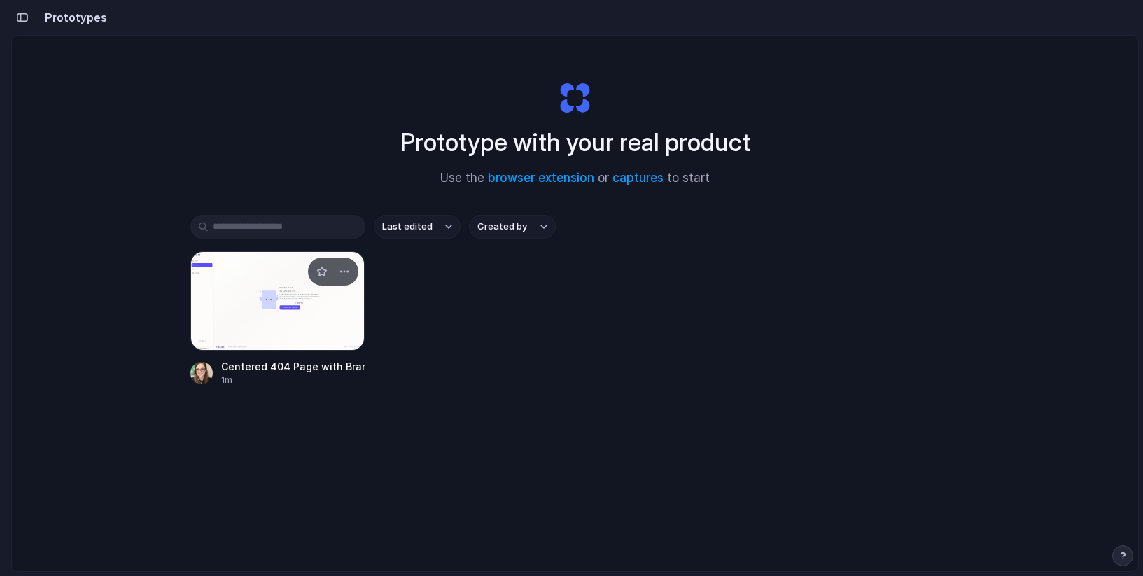
click at [257, 305] on div at bounding box center [277, 300] width 175 height 99
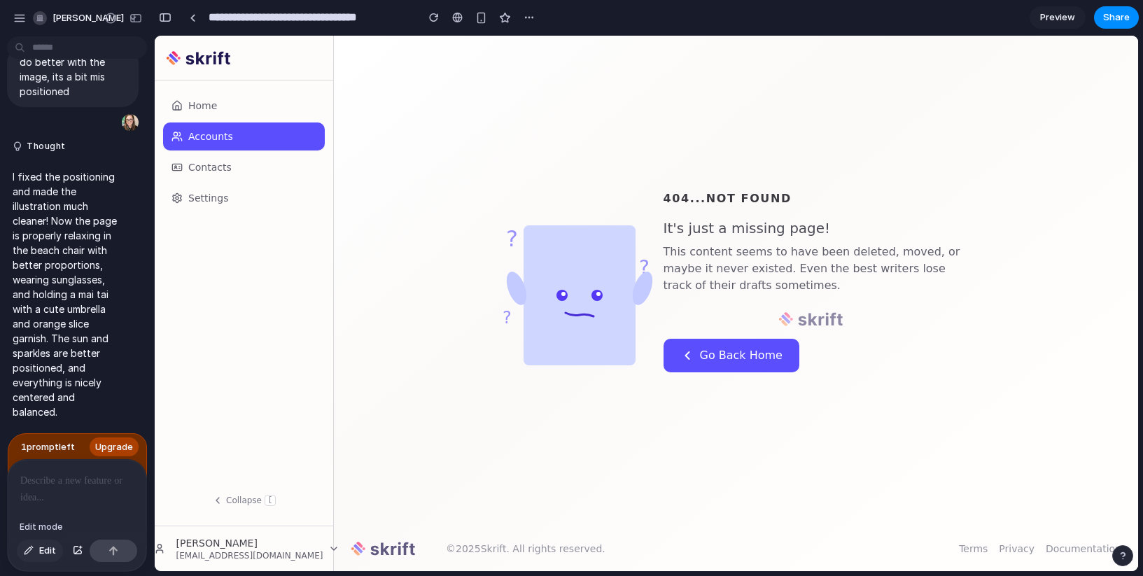
click at [40, 547] on span "Edit" at bounding box center [47, 551] width 17 height 14
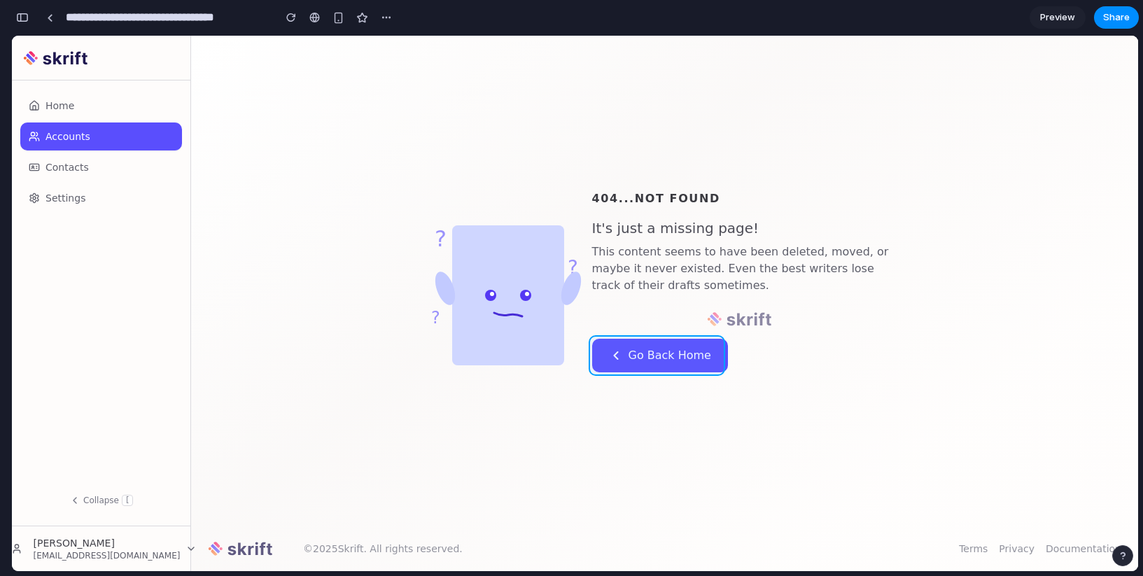
click at [787, 367] on div at bounding box center [646, 303] width 983 height 535
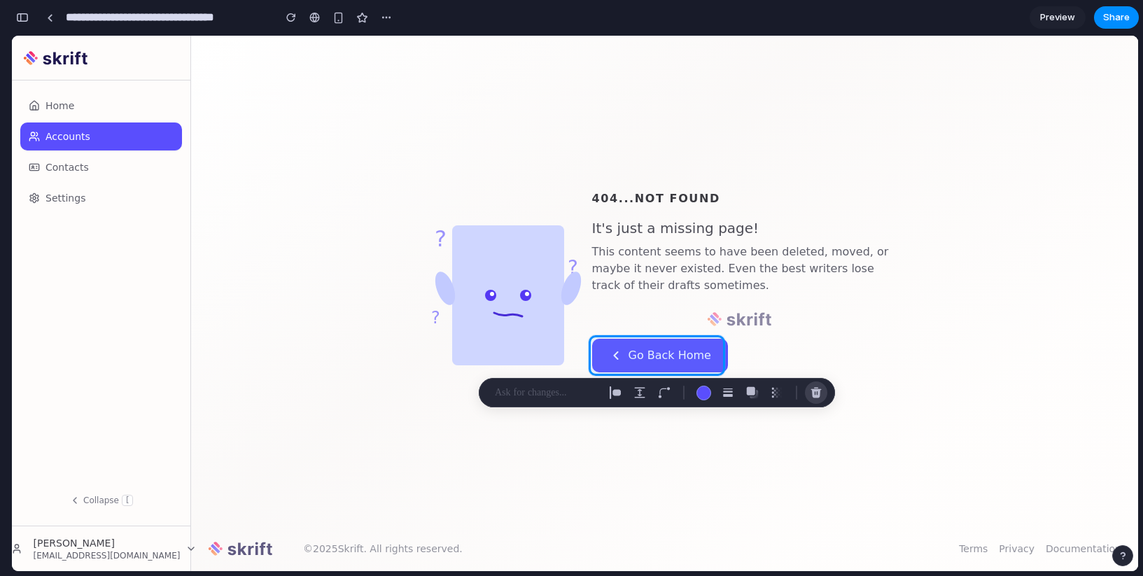
click at [813, 388] on div "button" at bounding box center [816, 392] width 13 height 13
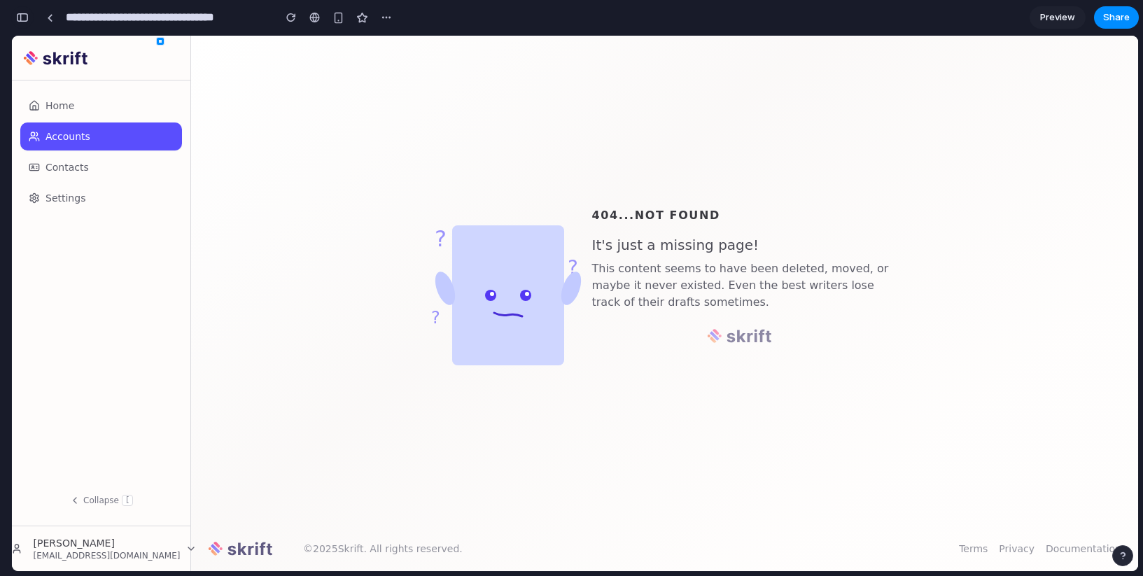
click at [23, 15] on div "button" at bounding box center [22, 18] width 13 height 10
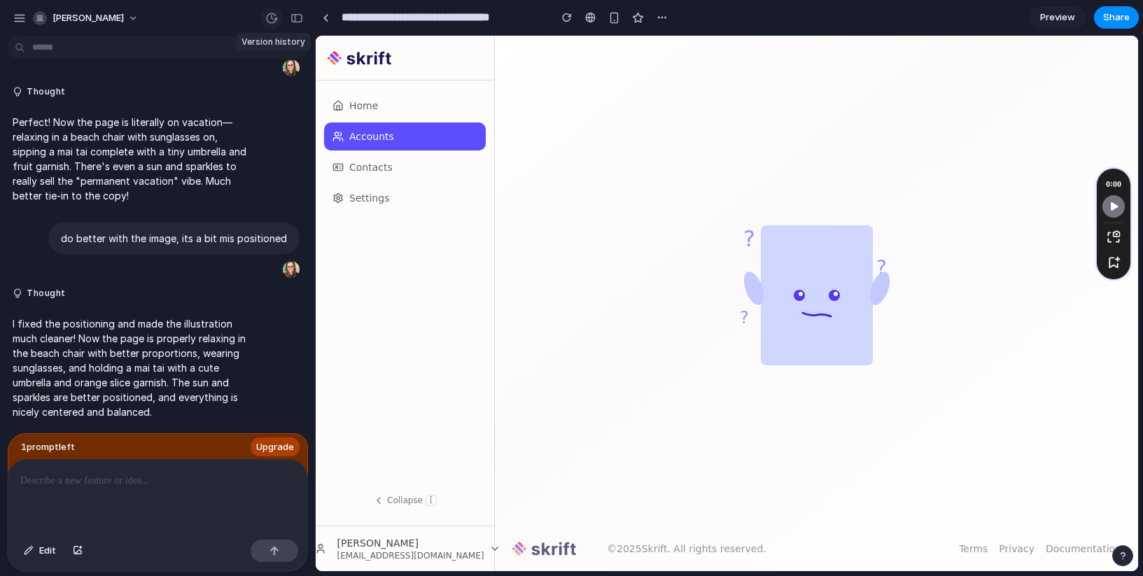
click at [275, 17] on div "button" at bounding box center [271, 18] width 13 height 13
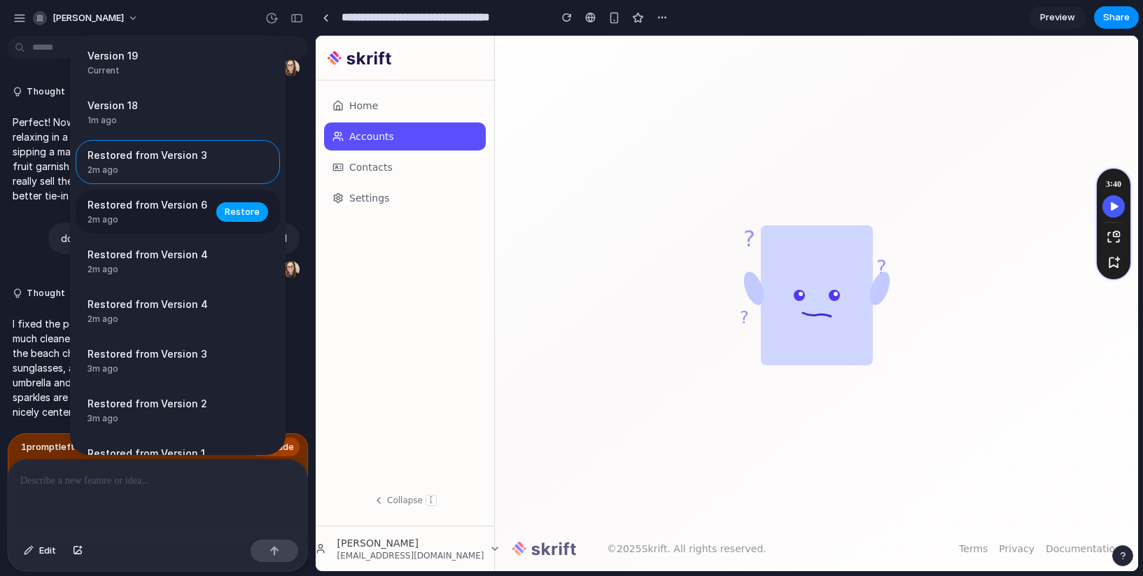
click at [225, 214] on span "Restore" at bounding box center [242, 212] width 35 height 14
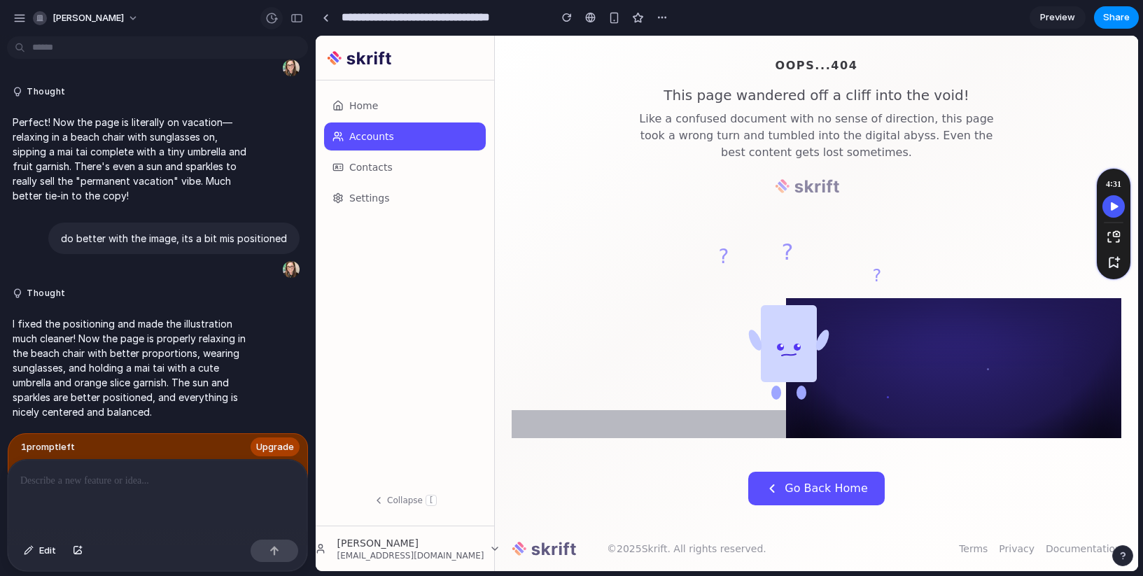
click at [278, 13] on button "button" at bounding box center [271, 18] width 22 height 22
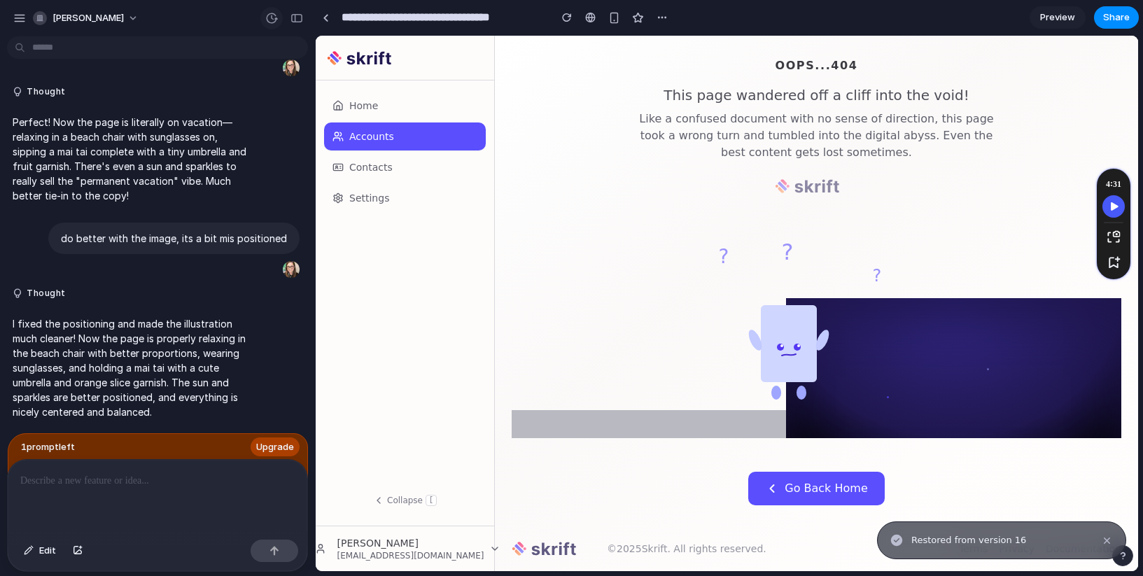
click at [261, 19] on button "button" at bounding box center [271, 18] width 22 height 22
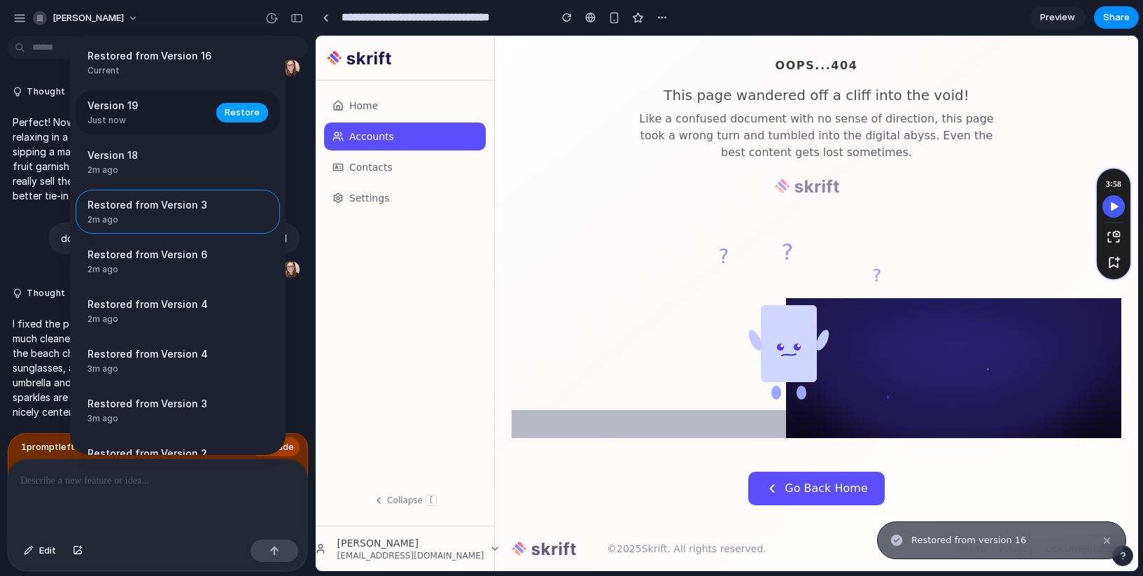
click at [231, 114] on span "Restore" at bounding box center [242, 113] width 35 height 14
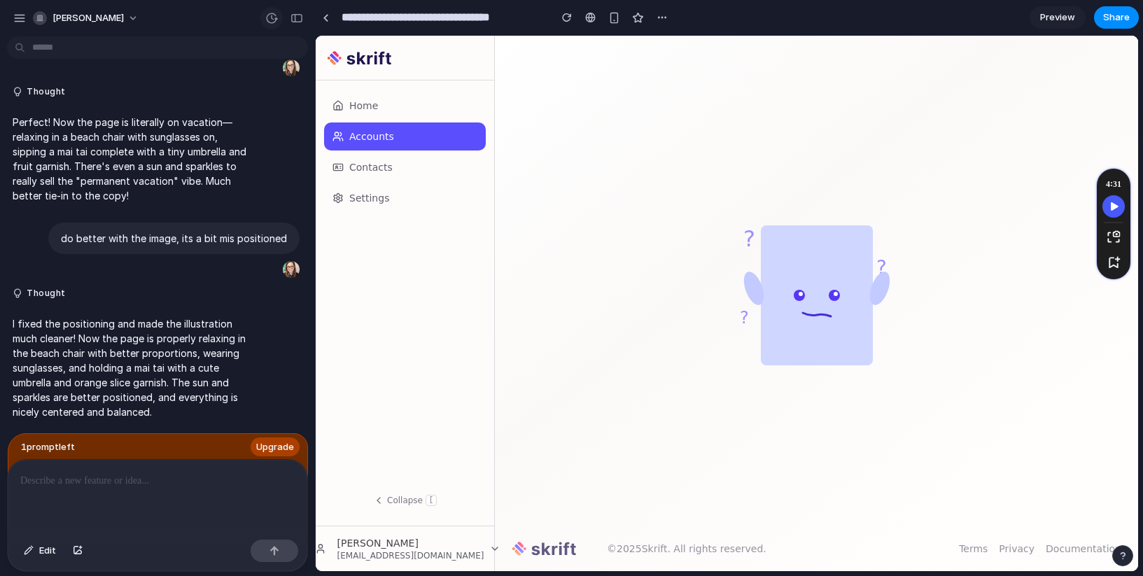
click at [270, 24] on div "button" at bounding box center [271, 18] width 13 height 13
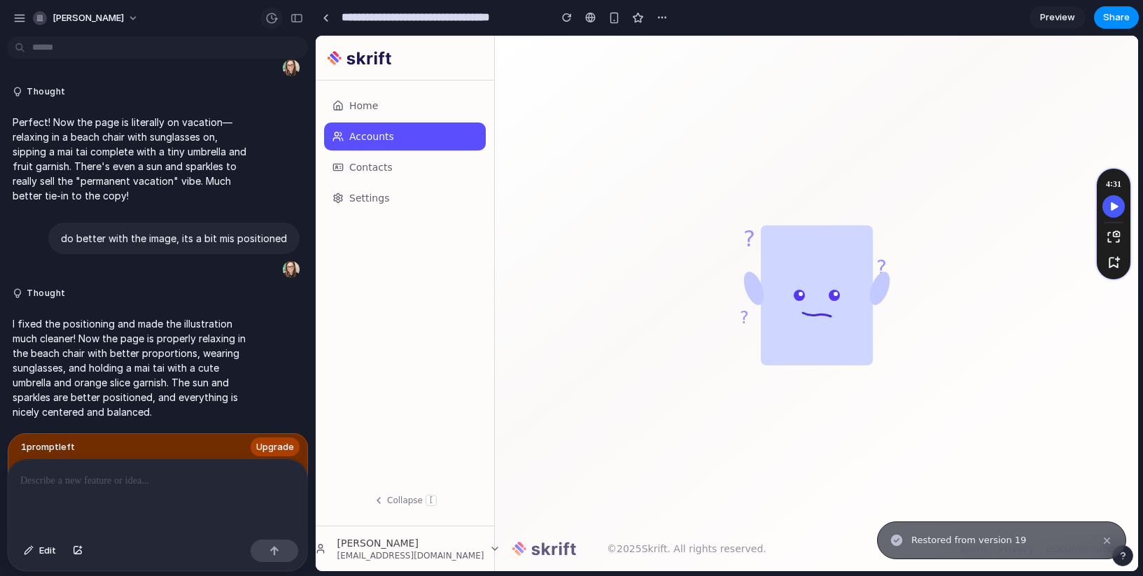
click at [274, 17] on div "button" at bounding box center [271, 18] width 13 height 13
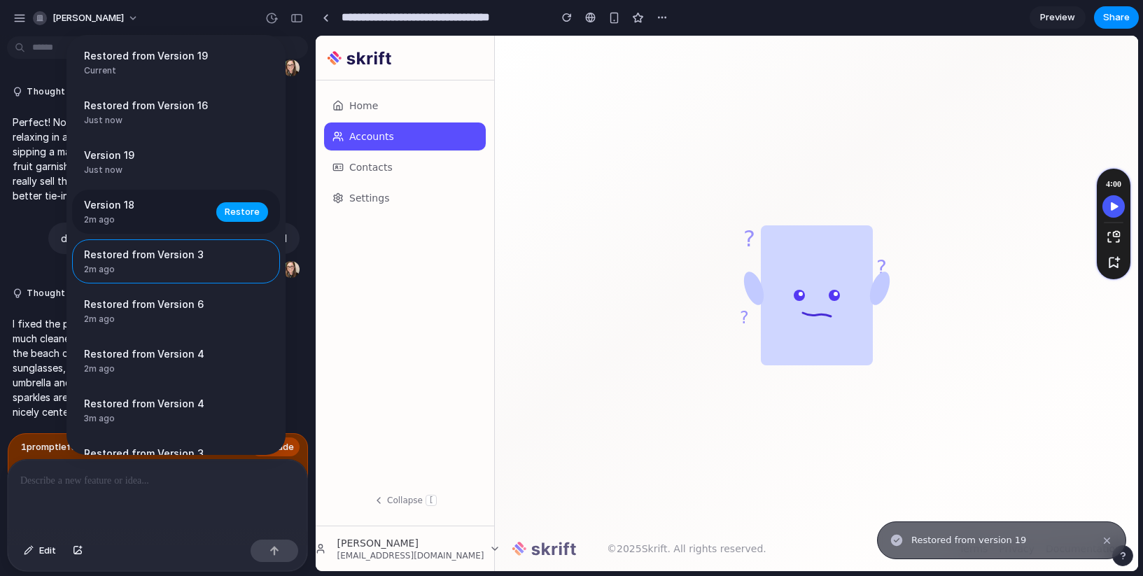
click at [225, 208] on span "Restore" at bounding box center [242, 212] width 35 height 14
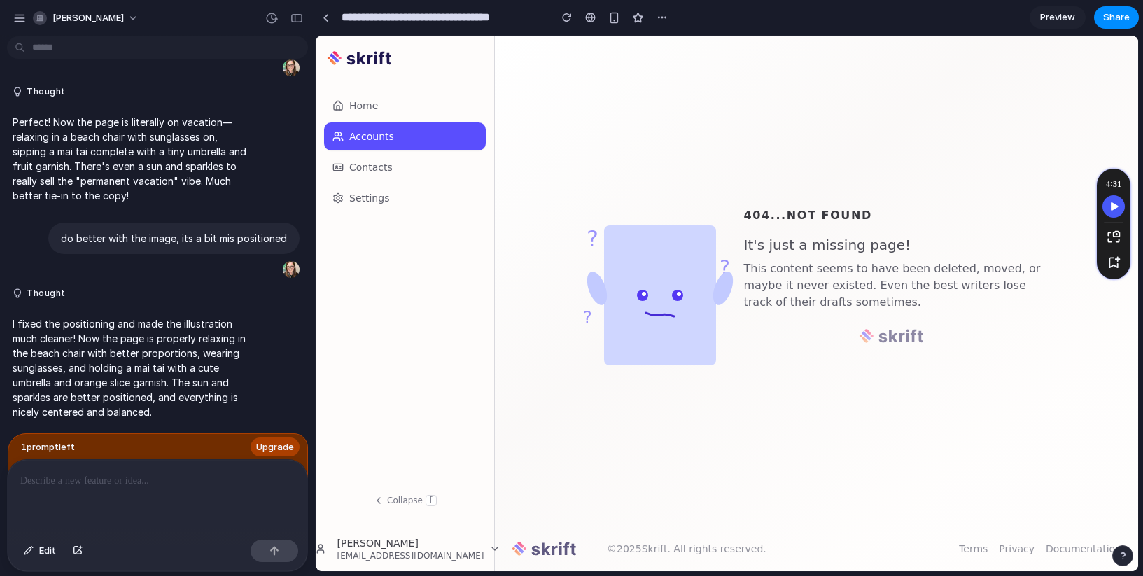
click at [120, 474] on p at bounding box center [157, 480] width 274 height 17
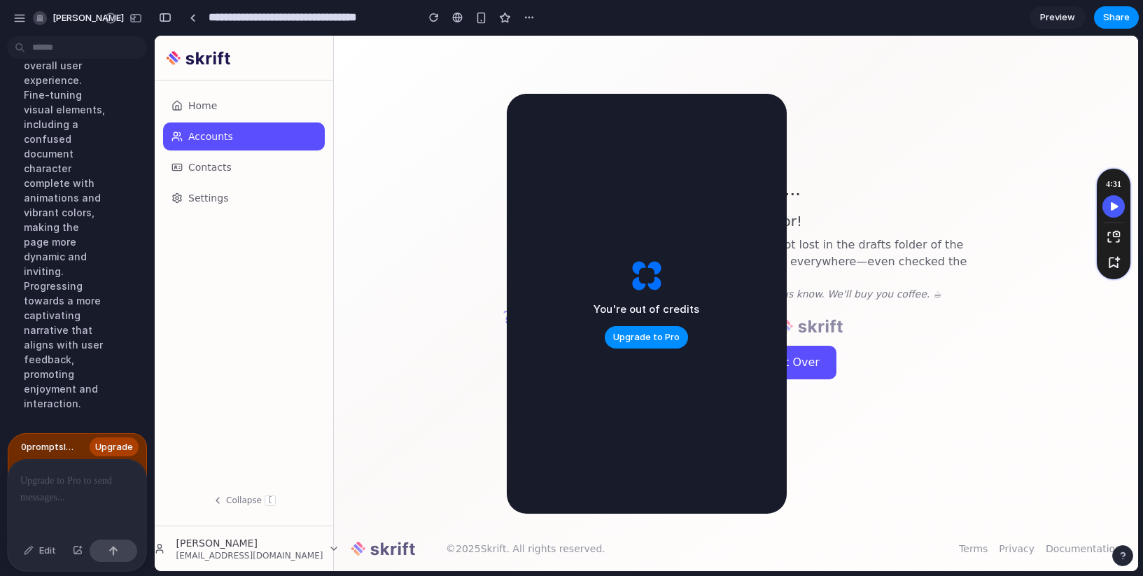
scroll to position [5023, 0]
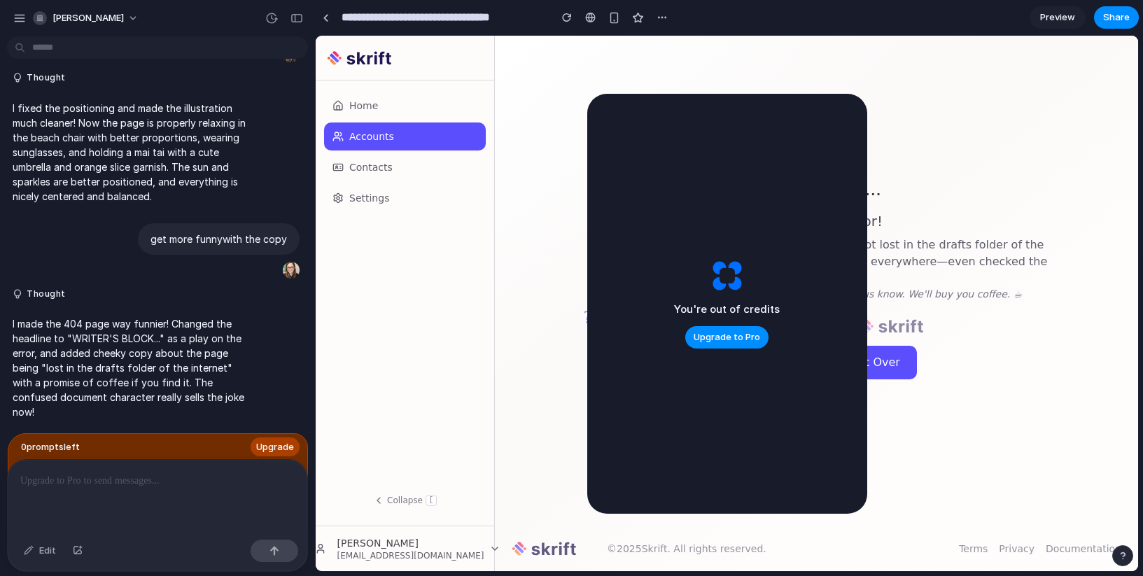
scroll to position [2512, 0]
click at [1066, 15] on span "Preview" at bounding box center [1057, 17] width 35 height 14
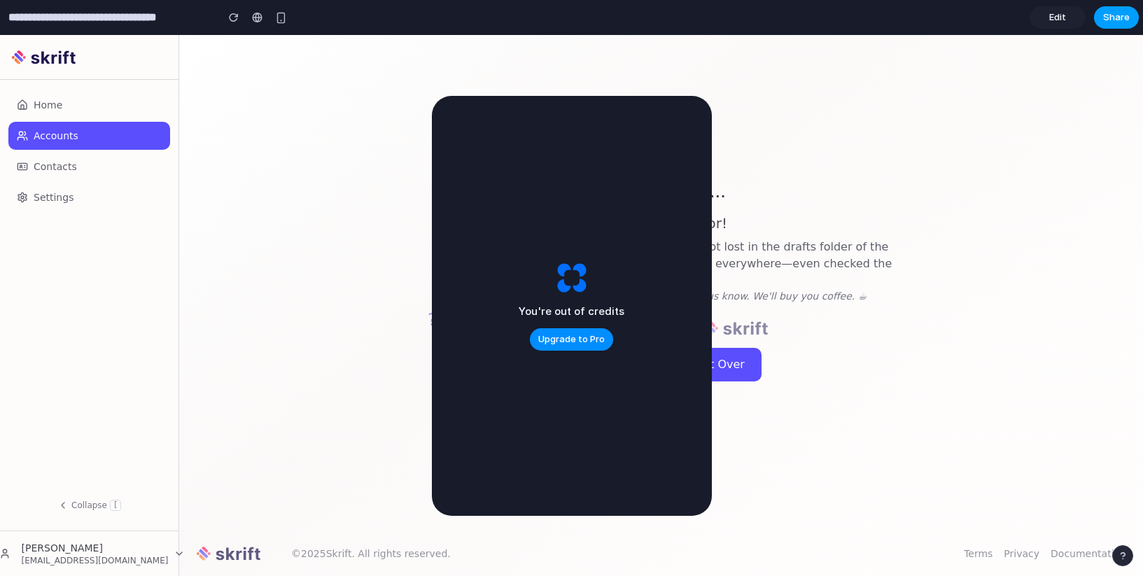
click at [1122, 15] on span "Share" at bounding box center [1116, 17] width 27 height 14
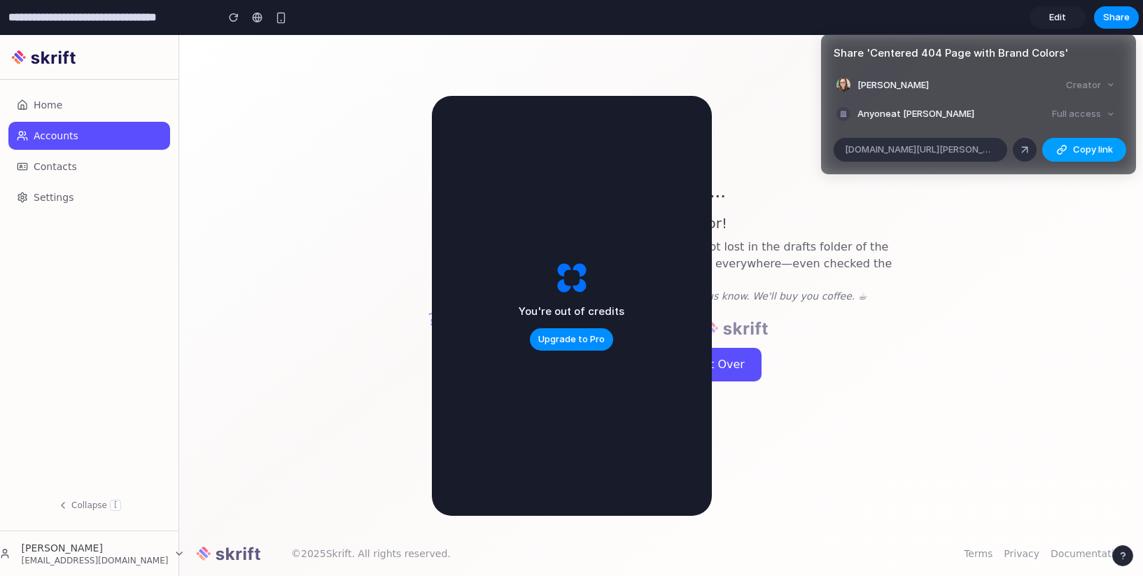
click at [1087, 153] on span "Copy link" at bounding box center [1093, 150] width 40 height 14
click at [1090, 152] on span "Copy link" at bounding box center [1093, 150] width 40 height 14
click at [1060, 285] on div "Share ' Centered 404 Page with Brand Colors ' Erika Baker Creator Anyone at Eri…" at bounding box center [571, 288] width 1143 height 576
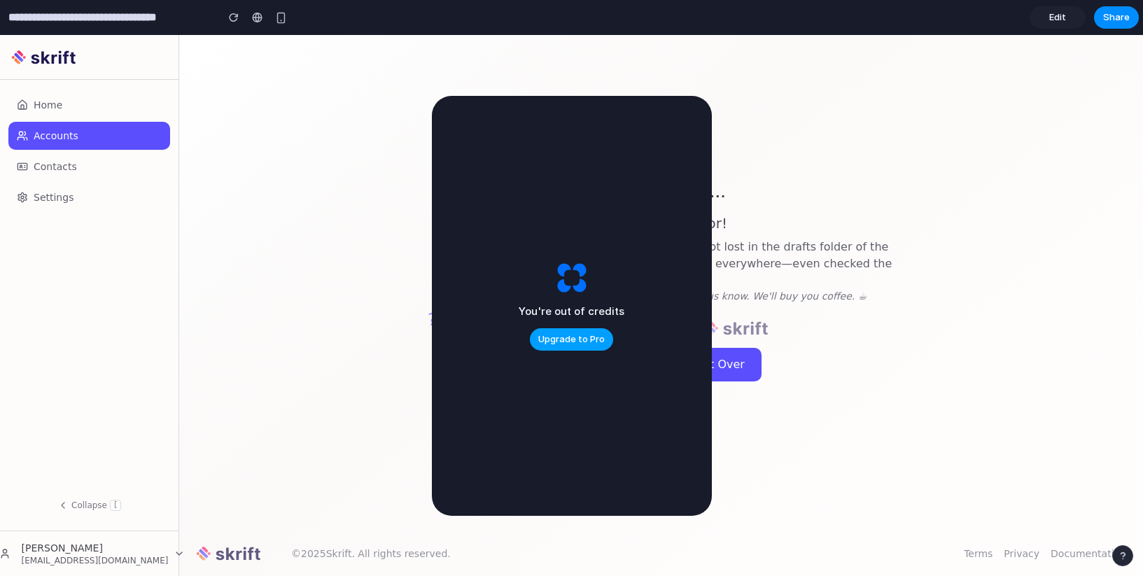
click at [557, 337] on span "Upgrade to Pro" at bounding box center [571, 339] width 66 height 14
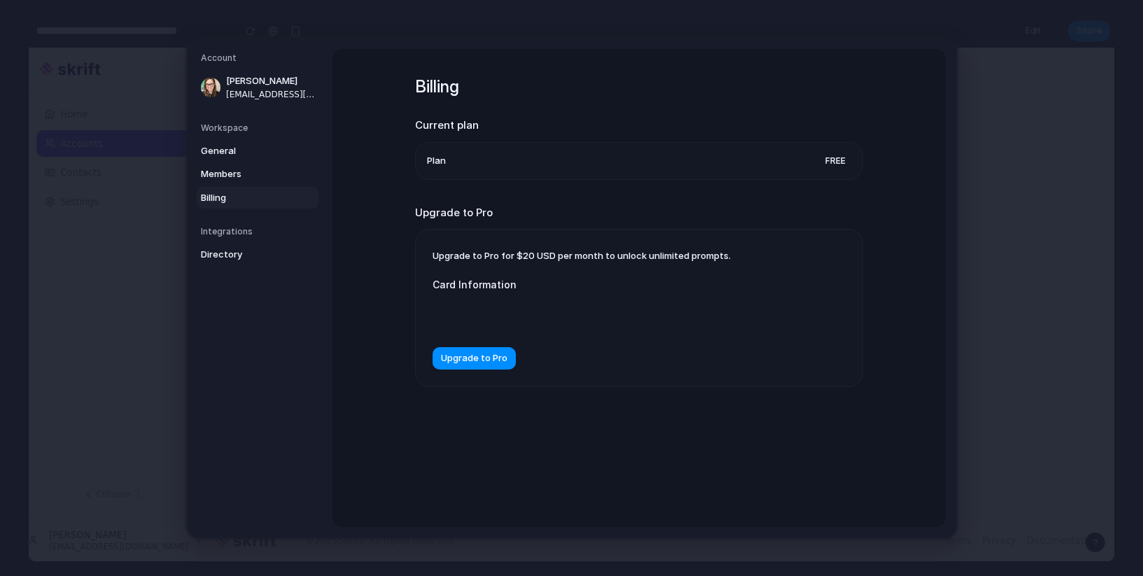
click at [475, 281] on label "Card Information" at bounding box center [572, 284] width 280 height 15
click at [544, 279] on label "Card Information" at bounding box center [572, 284] width 280 height 15
click at [528, 402] on div "Billing Current plan Plan Free Upgrade to Pro Upgrade to Pro for $20 USD per mo…" at bounding box center [639, 249] width 448 height 401
click at [480, 356] on span "Upgrade to Pro" at bounding box center [474, 358] width 66 height 14
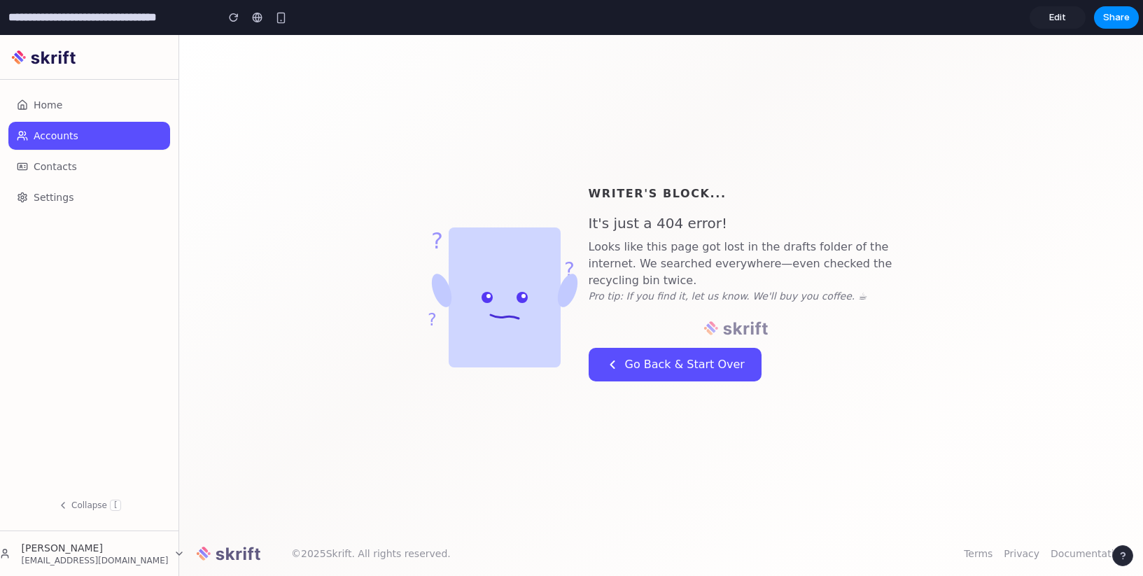
click at [829, 300] on p "Pro tip: If you find it, let us know. We'll buy you coffee. ☕" at bounding box center [746, 296] width 314 height 14
